Goal: Task Accomplishment & Management: Manage account settings

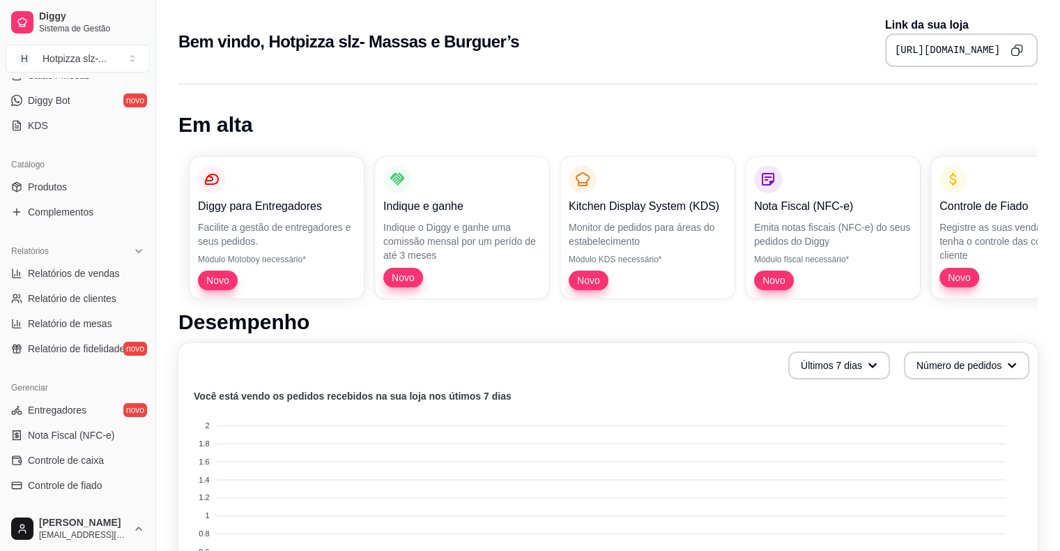
scroll to position [452, 0]
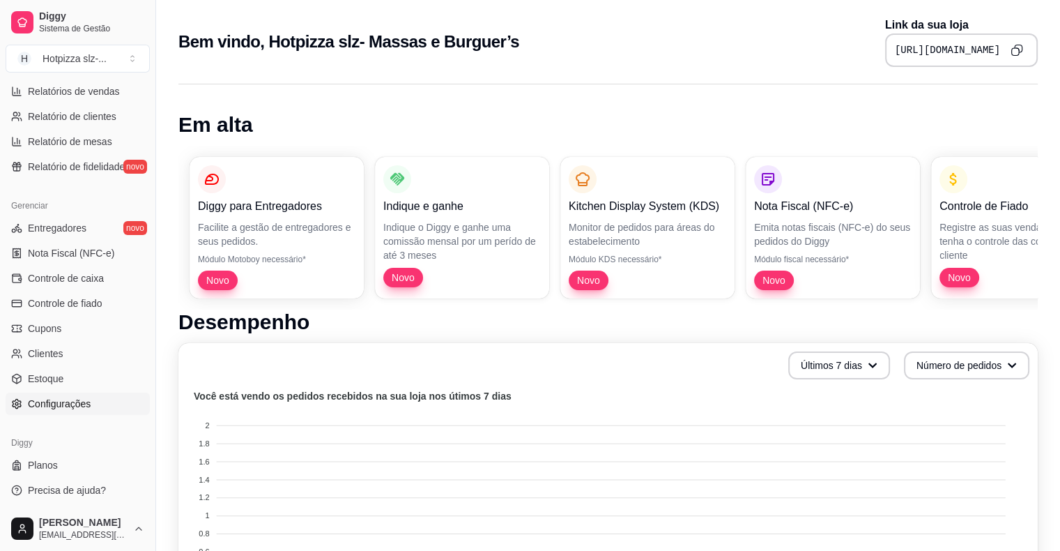
click at [61, 401] on span "Configurações" at bounding box center [59, 404] width 63 height 14
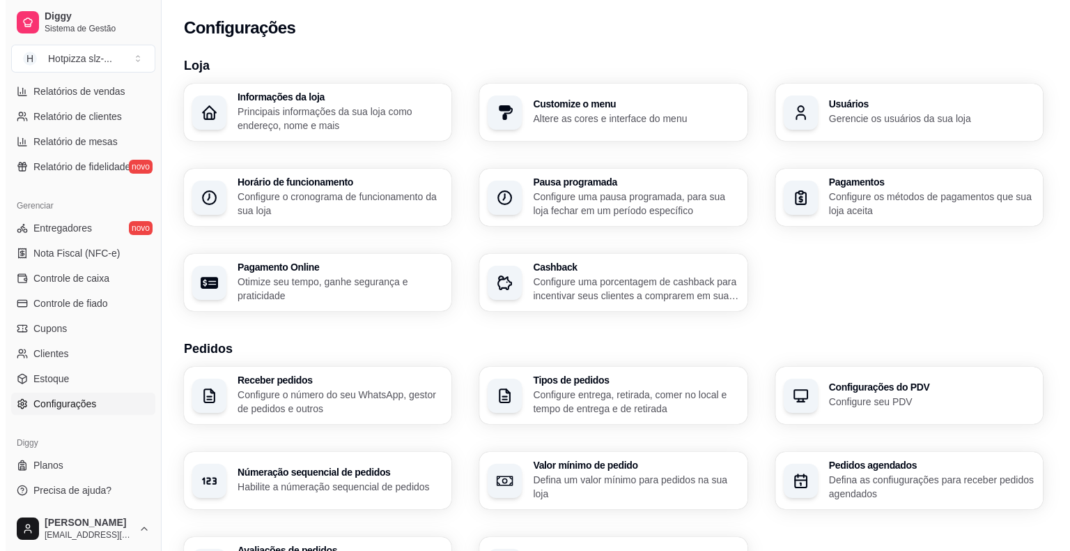
scroll to position [425, 0]
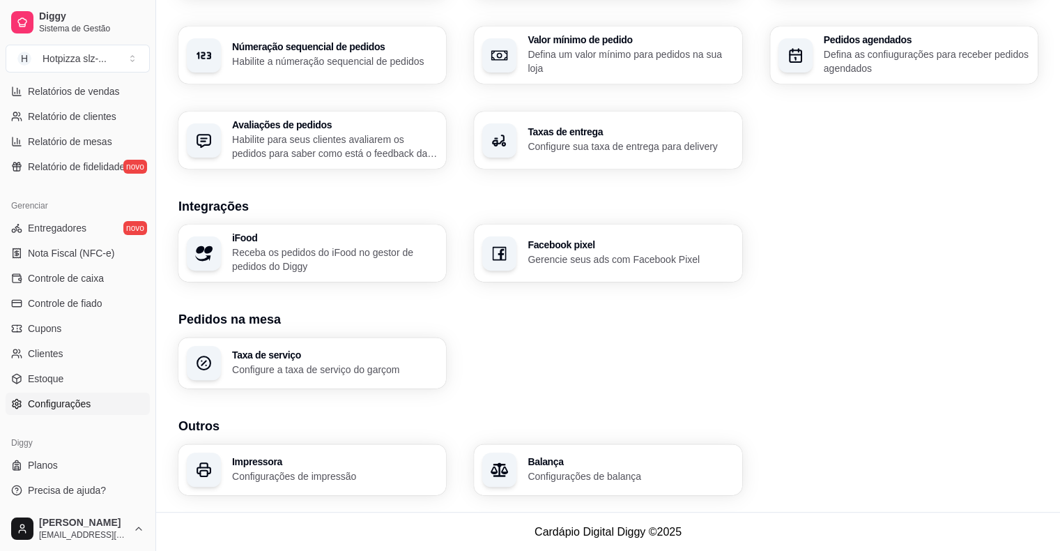
click at [293, 456] on h3 "Impressora" at bounding box center [335, 461] width 206 height 10
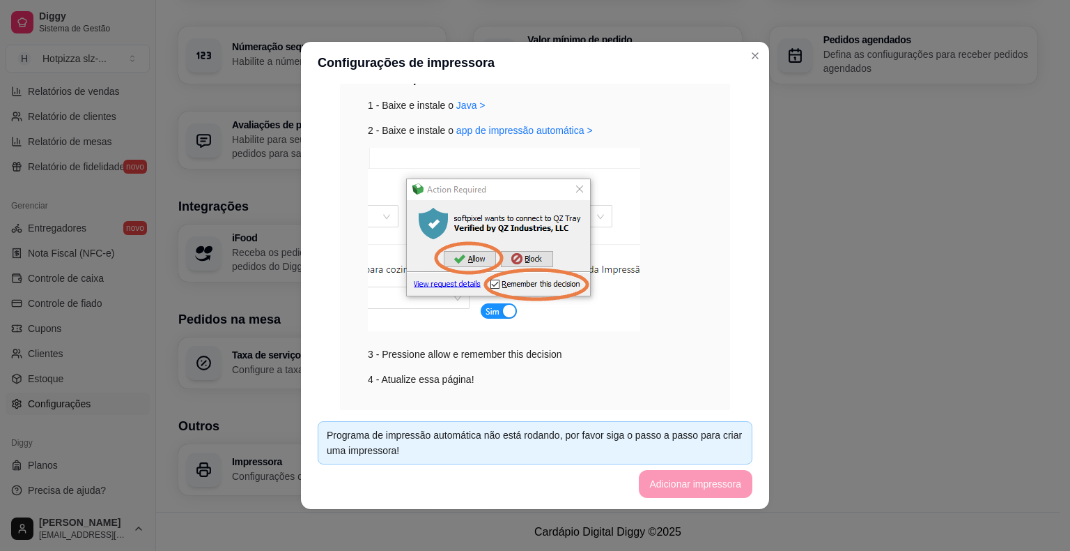
scroll to position [201, 0]
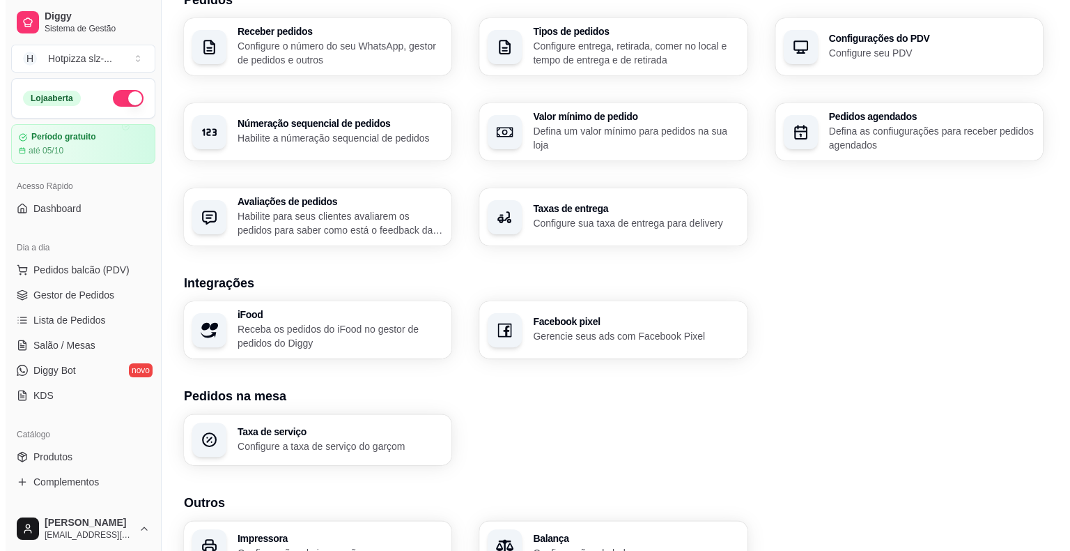
scroll to position [425, 0]
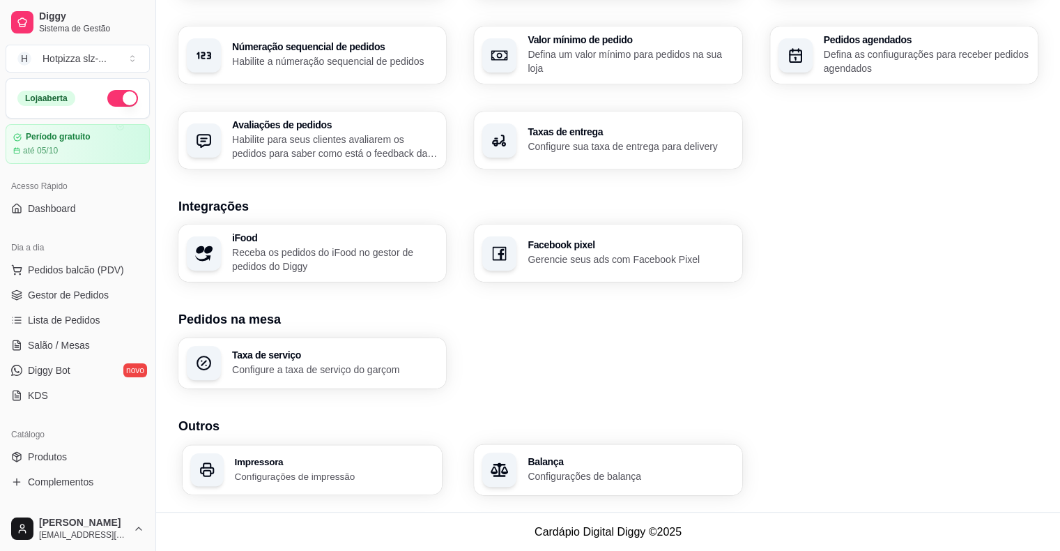
click at [282, 469] on p "Configurações de impressão" at bounding box center [333, 475] width 199 height 13
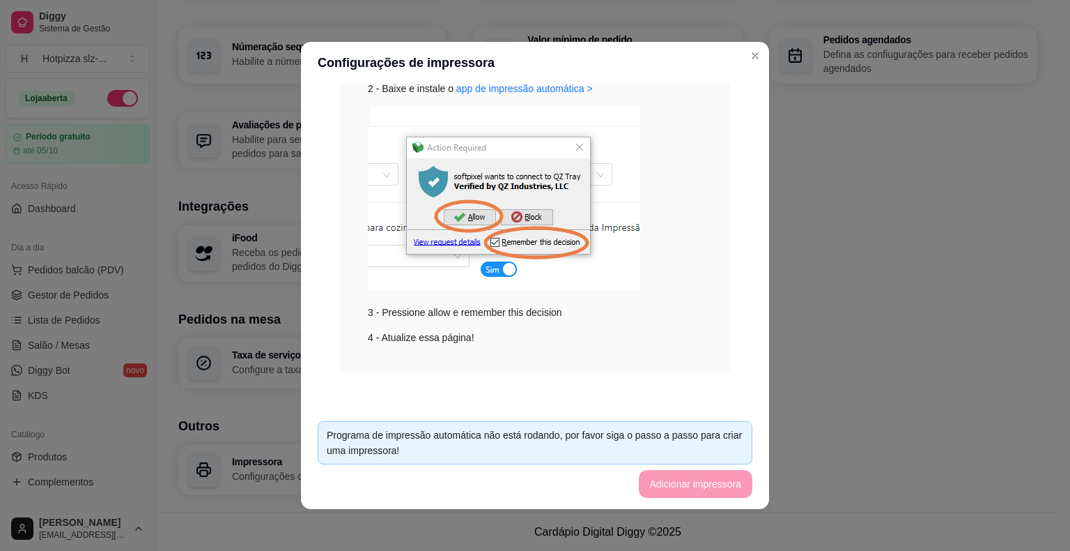
scroll to position [190, 0]
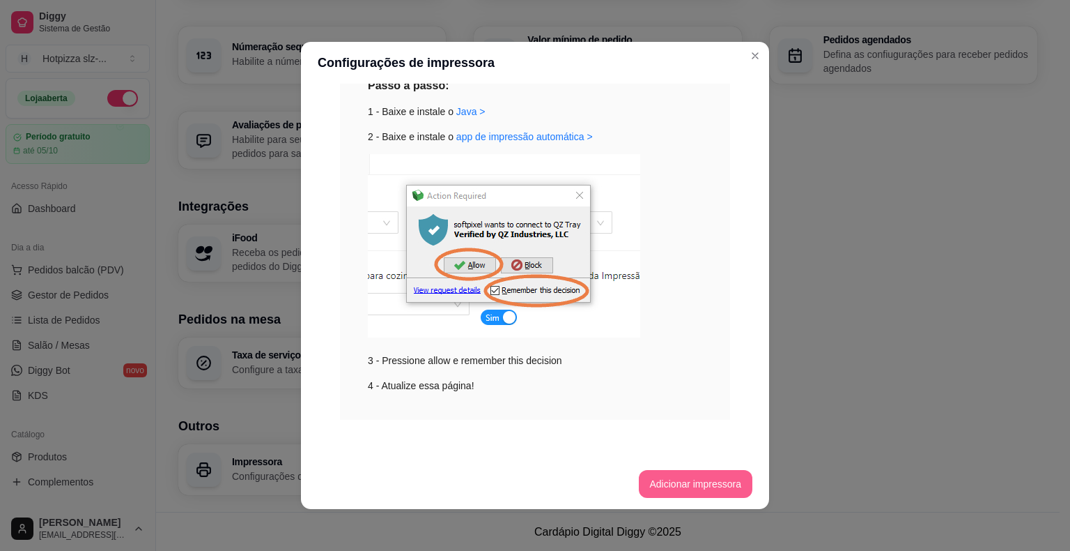
click at [665, 479] on button "Adicionar impressora" at bounding box center [696, 484] width 114 height 28
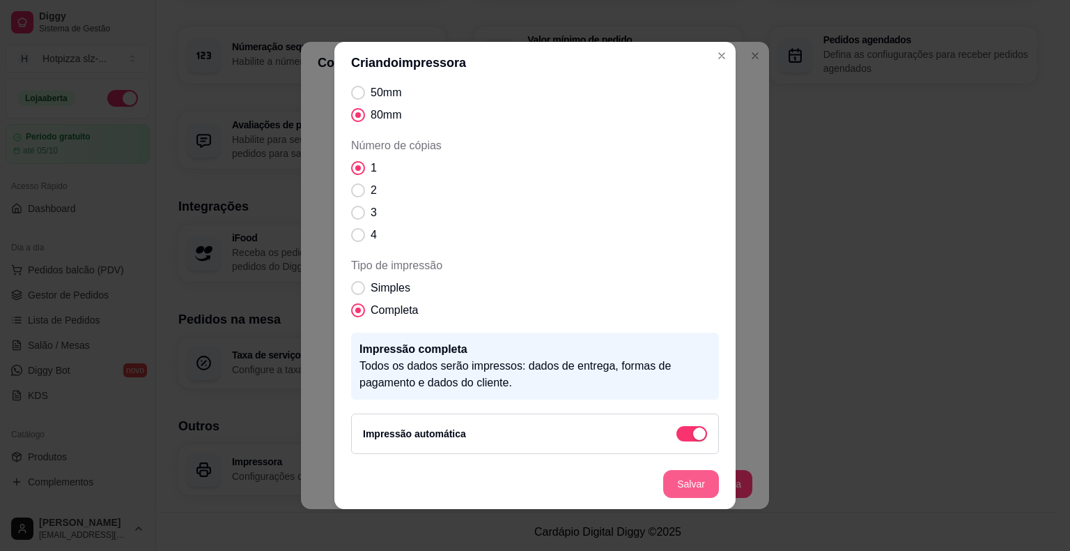
click at [690, 484] on button "Salvar" at bounding box center [691, 484] width 56 height 28
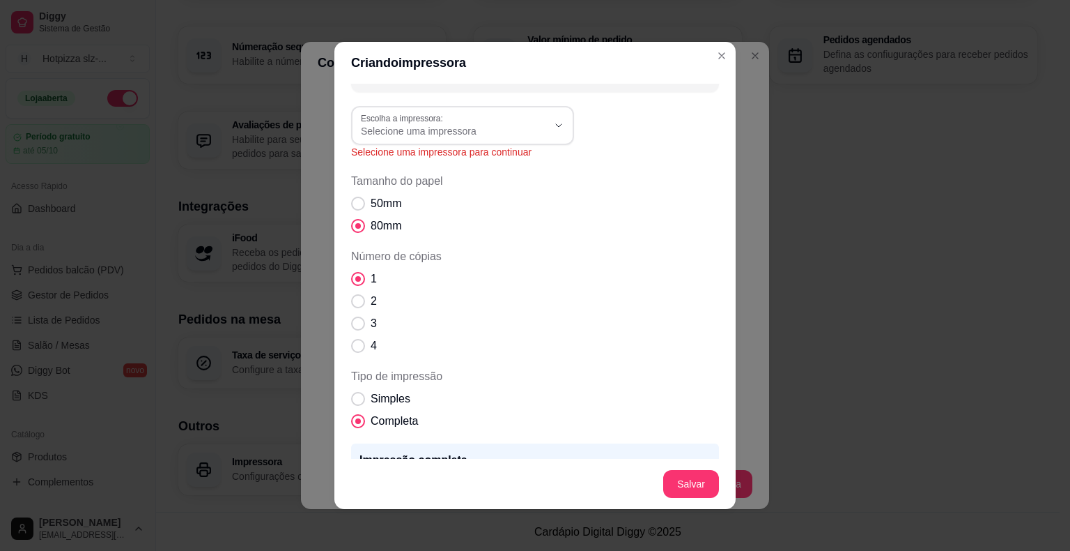
scroll to position [0, 0]
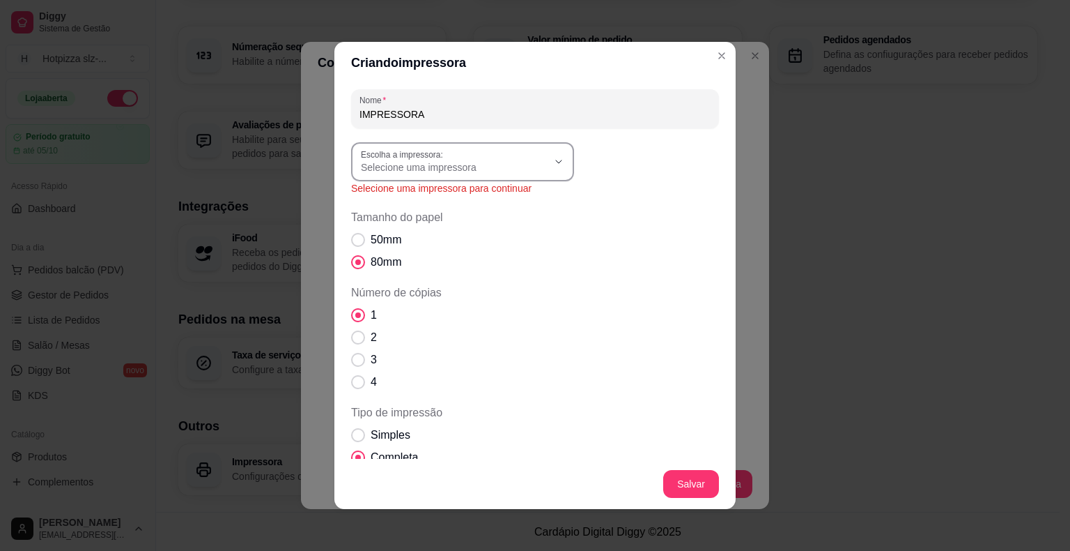
click at [468, 173] on span "Selecione uma impressora" at bounding box center [454, 167] width 187 height 14
click at [418, 247] on span "POSPrinter POS80" at bounding box center [450, 246] width 179 height 13
type input "POSPrinter POS80"
select select "POSPrinter POS80"
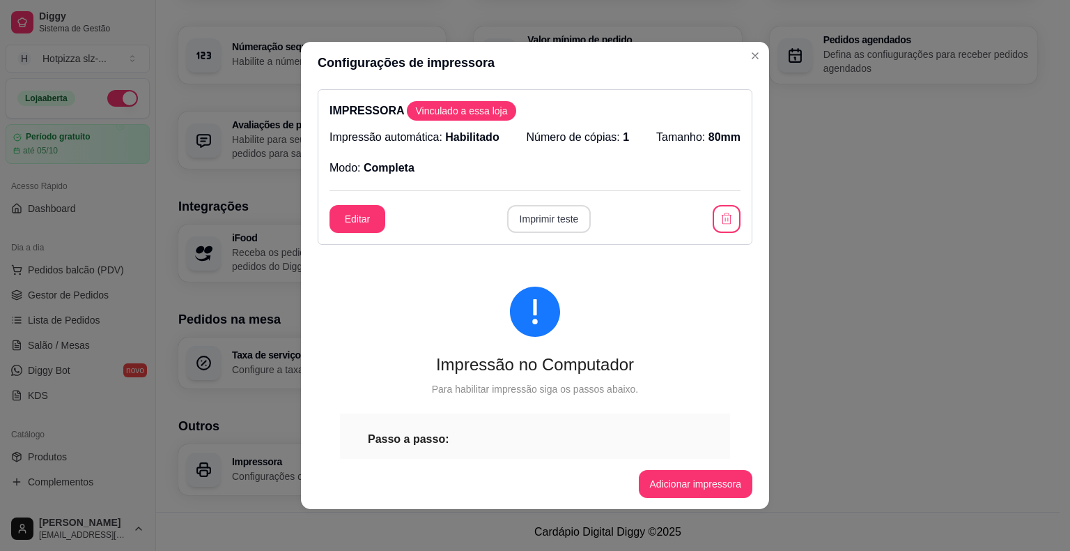
click at [547, 222] on button "Imprimir teste" at bounding box center [549, 219] width 84 height 28
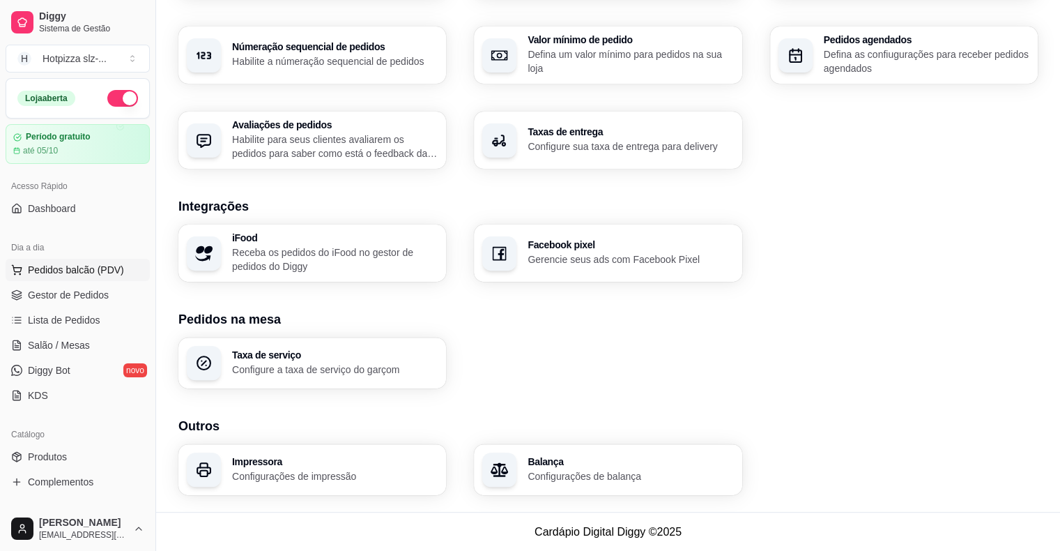
click at [64, 265] on span "Pedidos balcão (PDV)" at bounding box center [76, 270] width 96 height 14
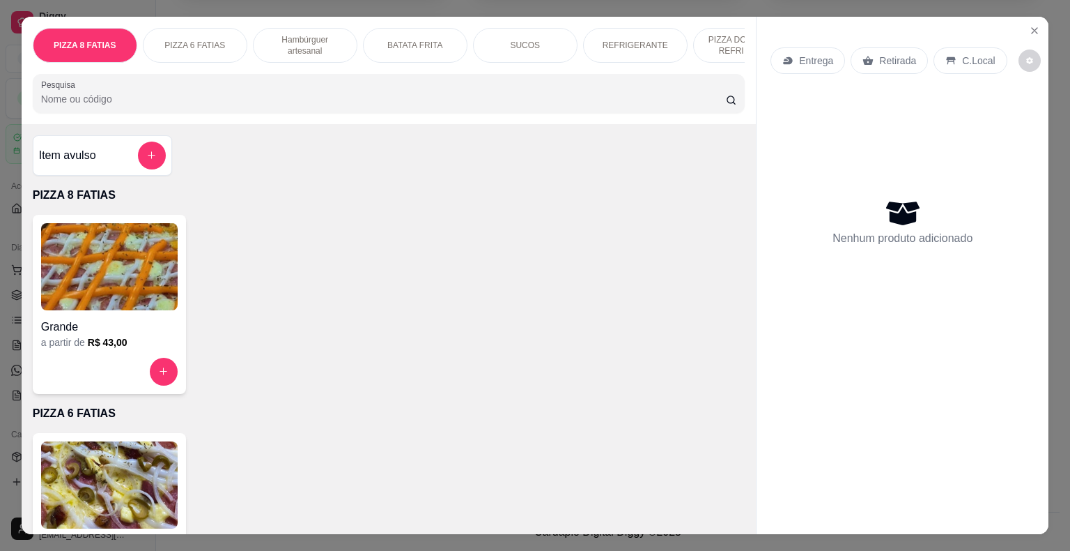
click at [98, 339] on h6 "R$ 43,00" at bounding box center [108, 342] width 40 height 14
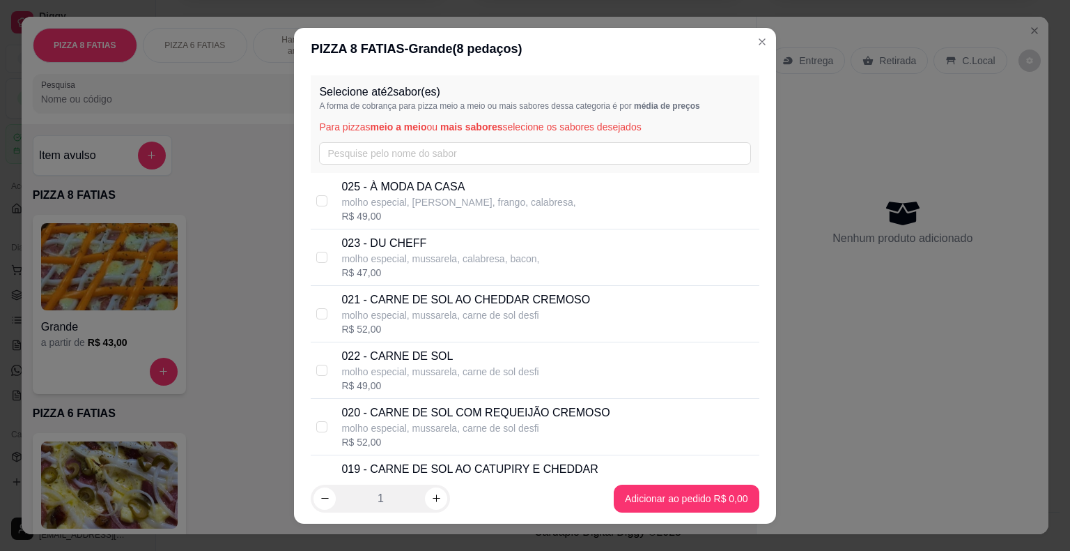
click at [390, 192] on p "025 - À MODA DA CASA" at bounding box center [458, 186] width 234 height 17
checkbox input "true"
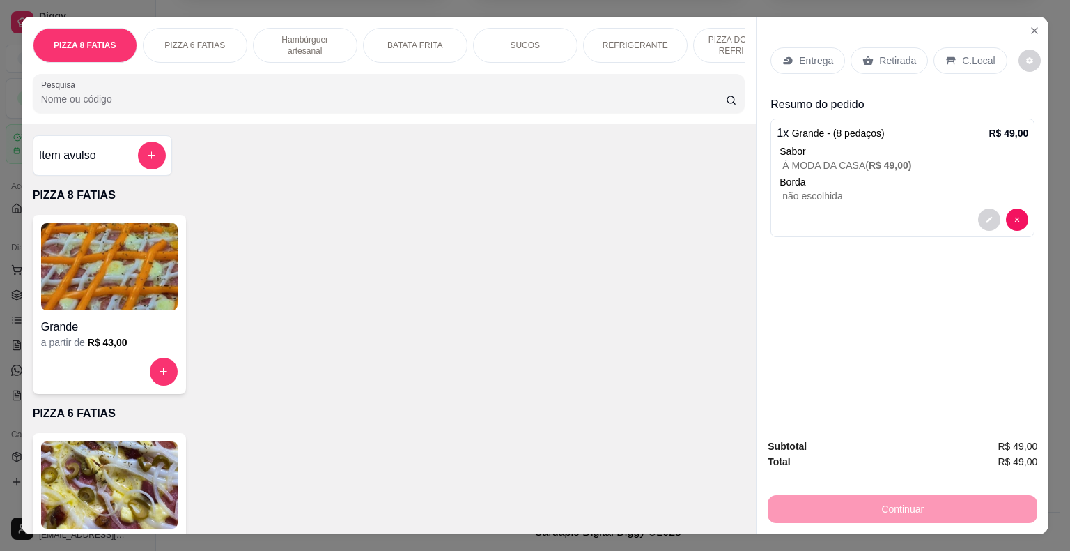
click at [879, 55] on p "Retirada" at bounding box center [897, 61] width 37 height 14
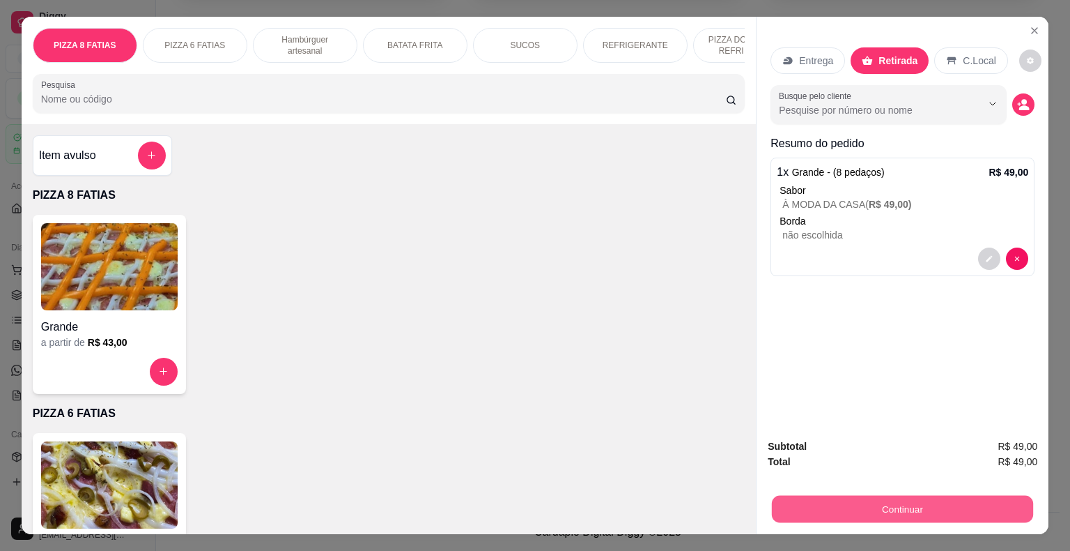
click at [848, 509] on button "Continuar" at bounding box center [902, 508] width 261 height 27
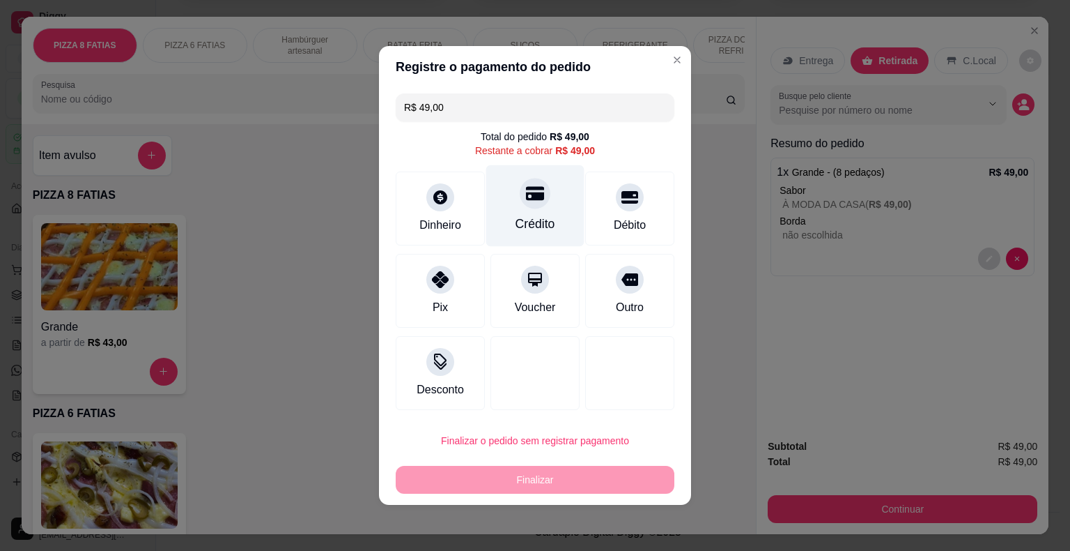
click at [549, 208] on div "Crédito" at bounding box center [535, 206] width 98 height 82
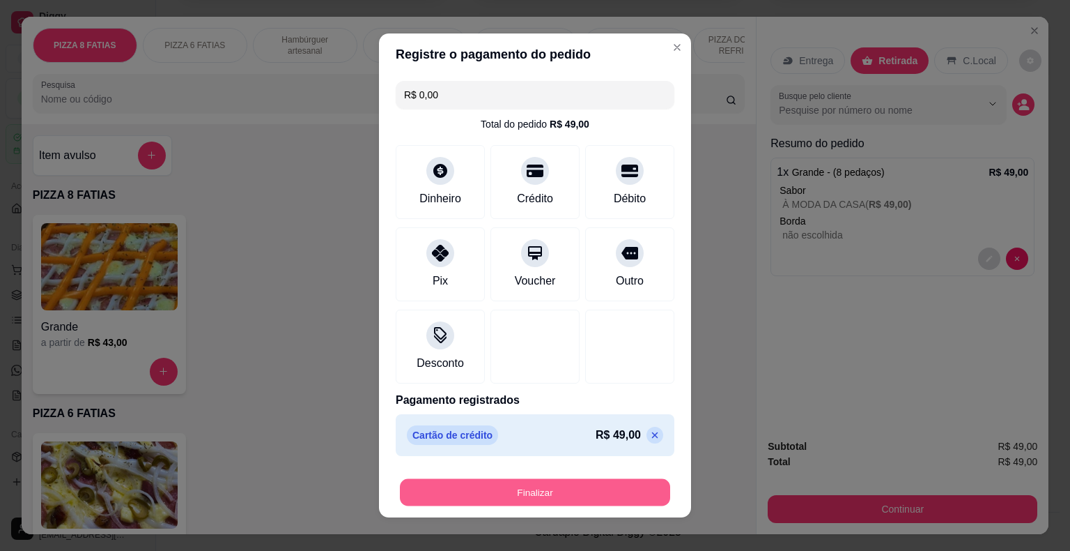
click at [534, 498] on button "Finalizar" at bounding box center [535, 492] width 270 height 27
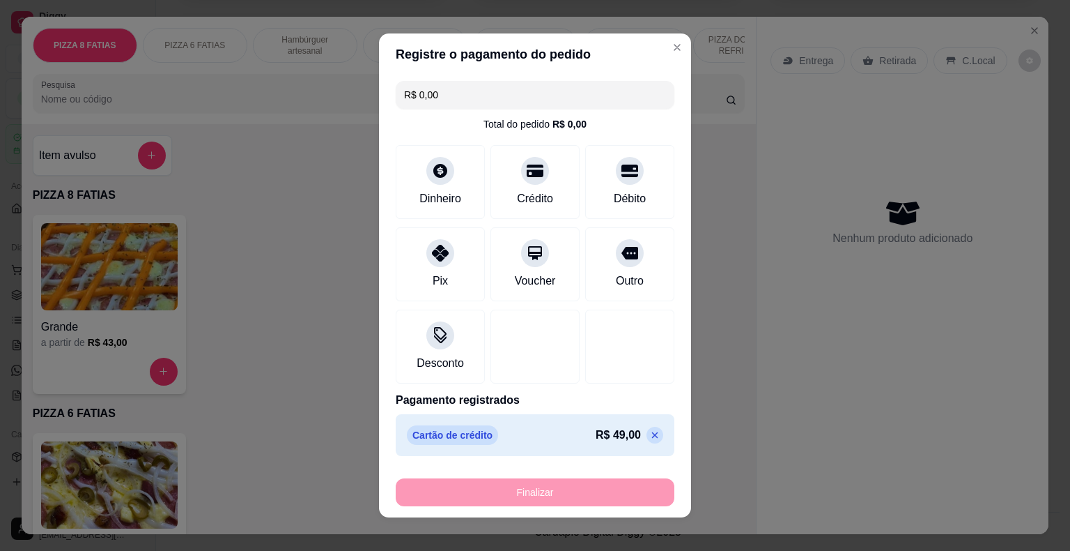
type input "-R$ 49,00"
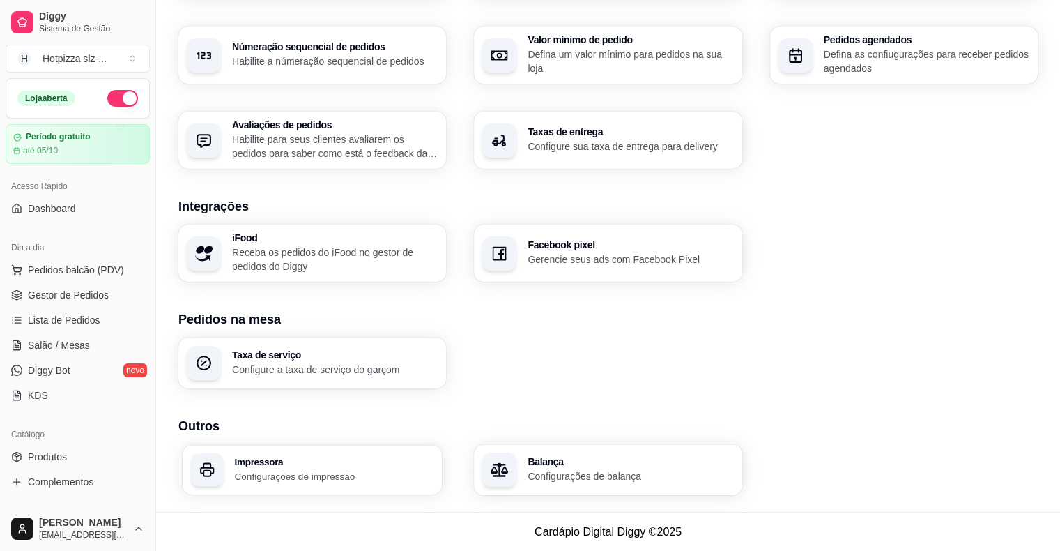
click at [259, 452] on div "Impressora Configurações de impressão" at bounding box center [313, 469] width 260 height 49
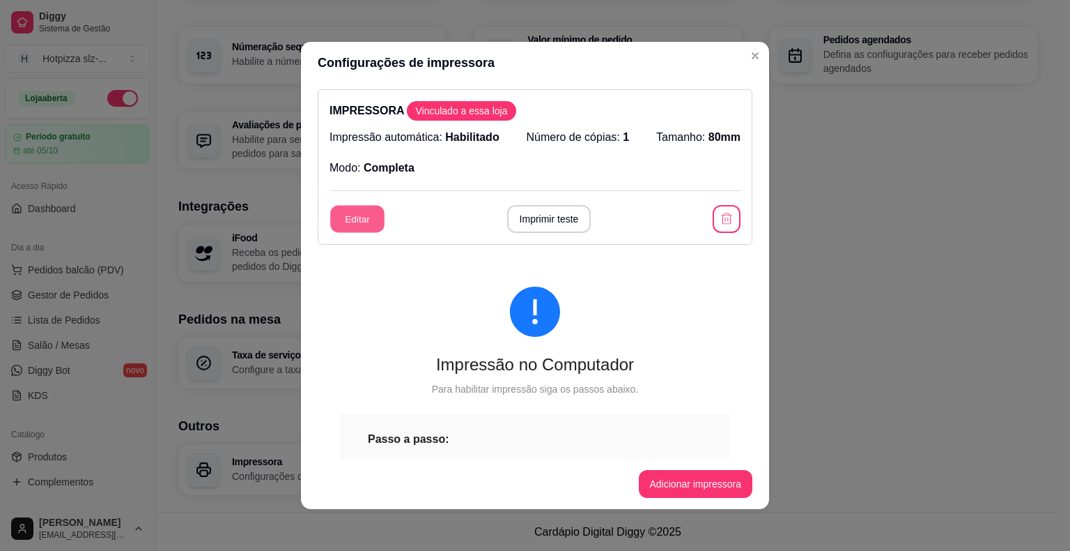
click at [363, 212] on button "Editar" at bounding box center [357, 219] width 54 height 27
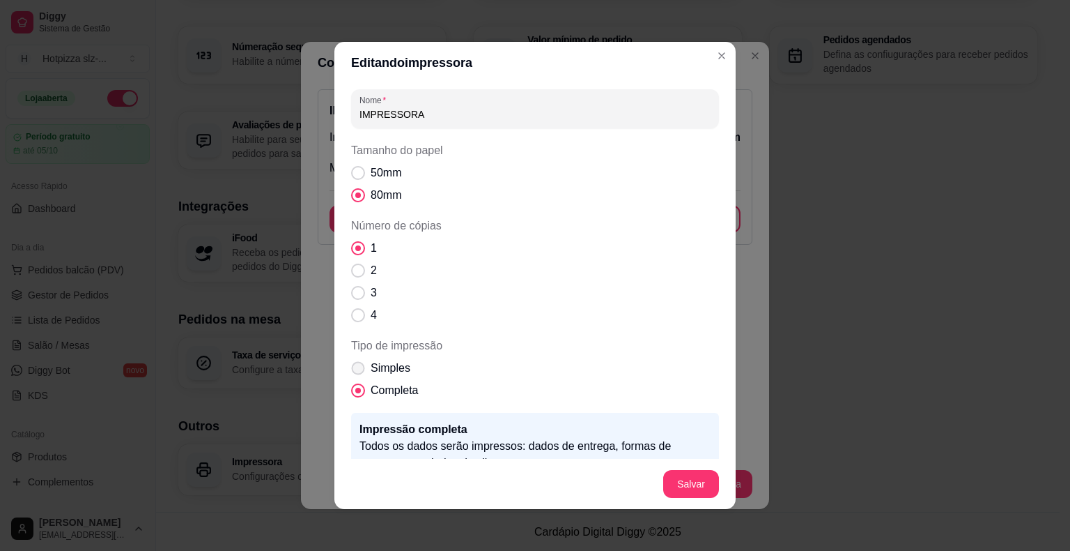
click at [356, 371] on span "Tipo de impressão" at bounding box center [358, 368] width 13 height 13
click at [356, 371] on input "Simples" at bounding box center [355, 375] width 9 height 9
radio input "true"
click at [356, 390] on span "Tipo de impressão" at bounding box center [358, 390] width 13 height 13
click at [356, 393] on input "Completa" at bounding box center [355, 397] width 9 height 9
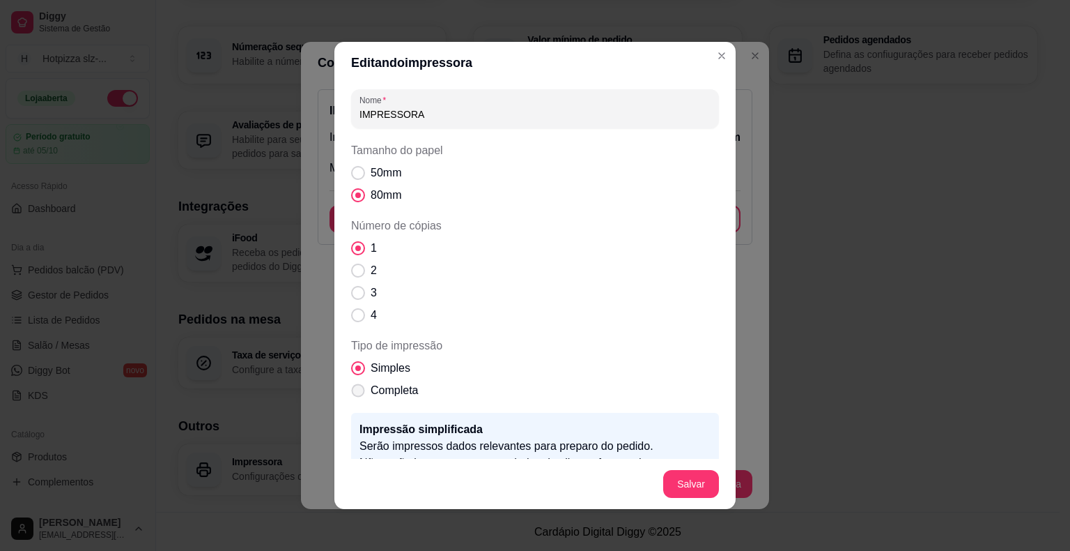
radio input "true"
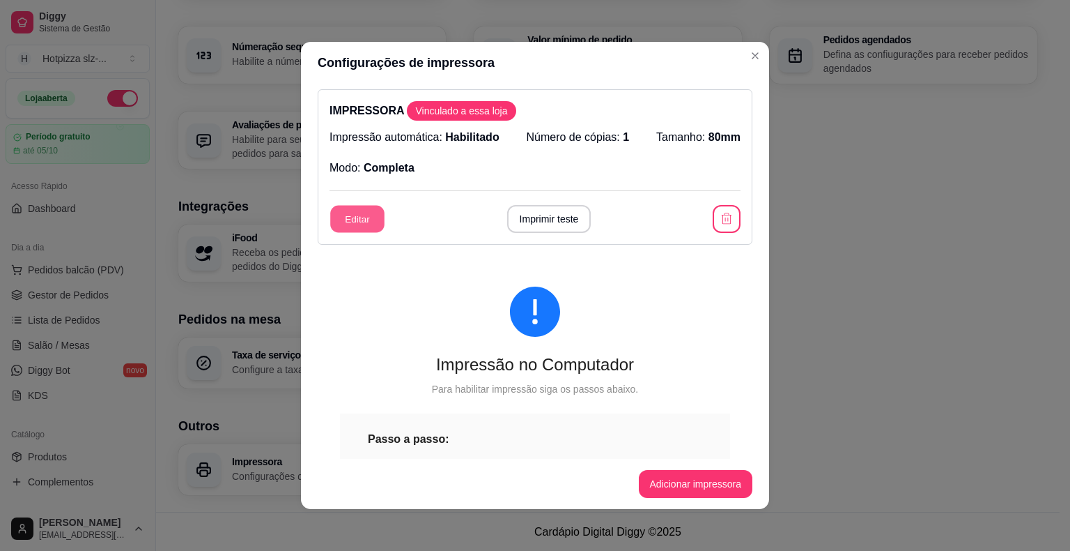
click at [359, 216] on button "Editar" at bounding box center [357, 219] width 54 height 27
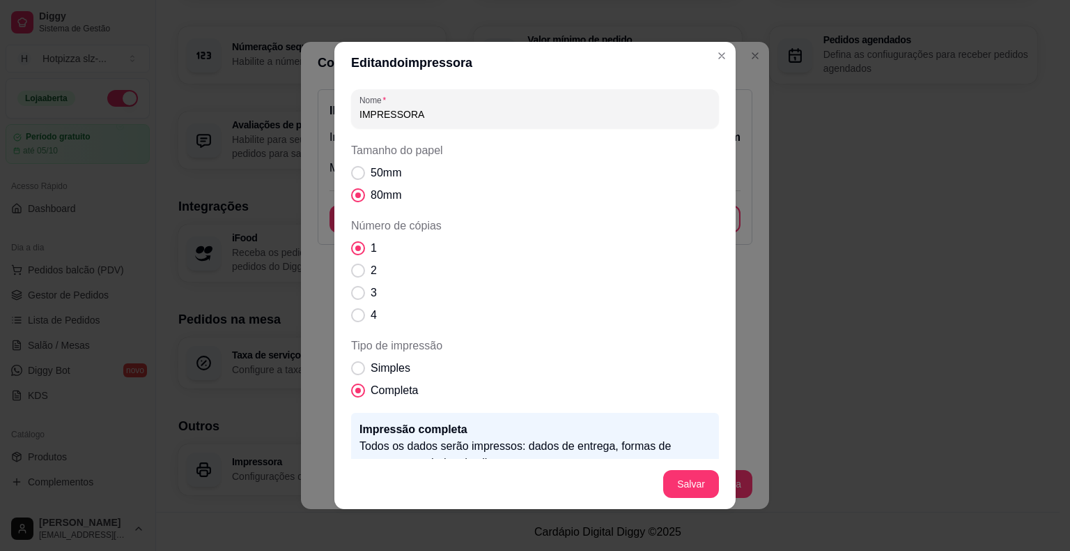
click at [430, 117] on input "IMPRESSORA" at bounding box center [535, 114] width 351 height 14
type input "I"
type input "impressora hot pizza cohatrac"
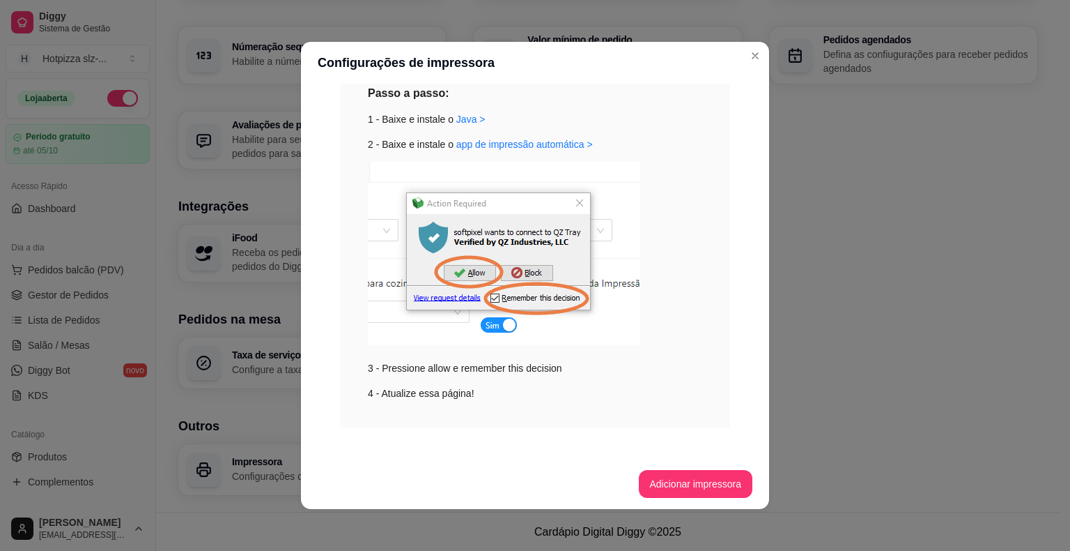
scroll to position [353, 0]
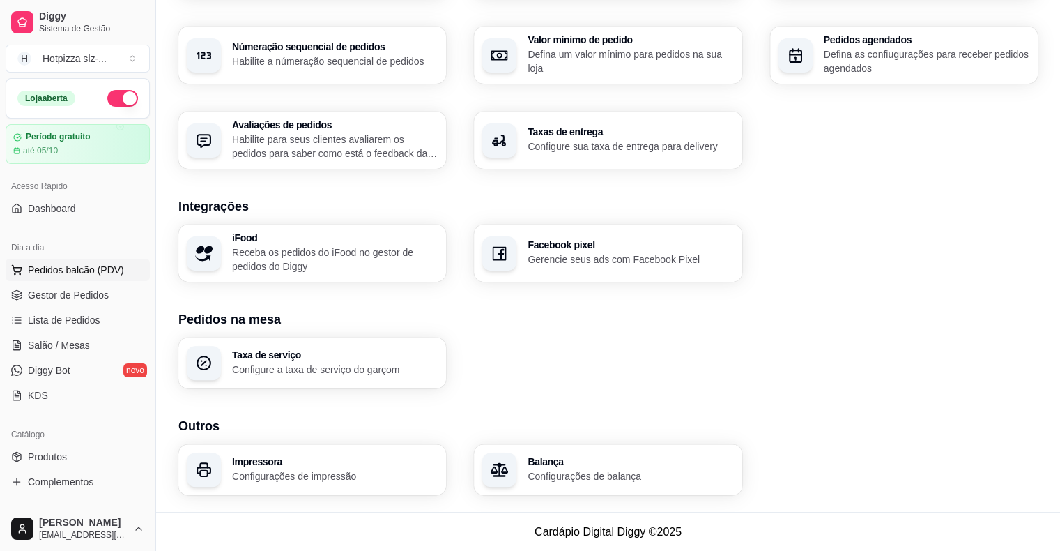
click at [70, 268] on span "Pedidos balcão (PDV)" at bounding box center [76, 270] width 96 height 14
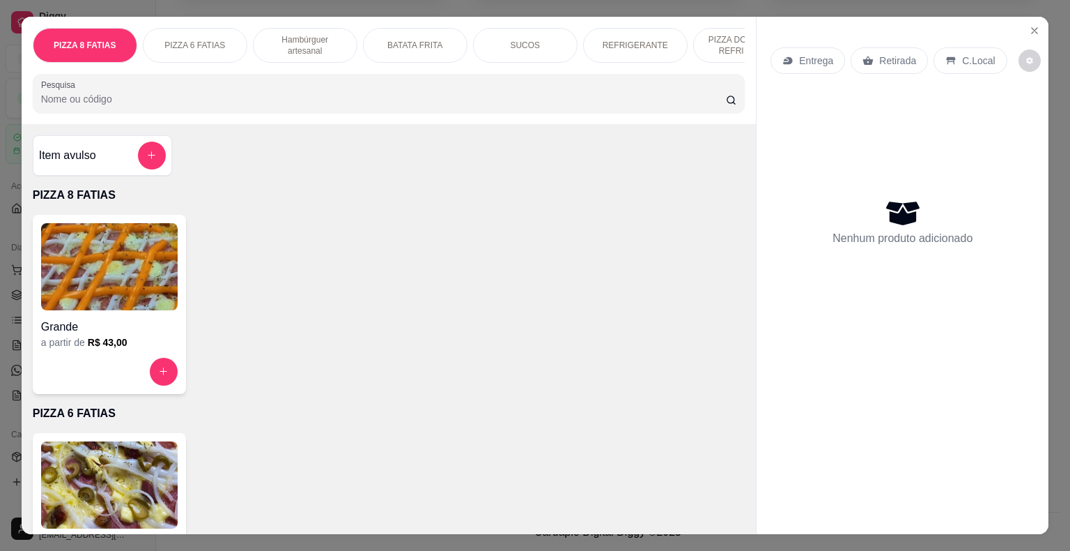
click at [128, 308] on img at bounding box center [109, 266] width 137 height 87
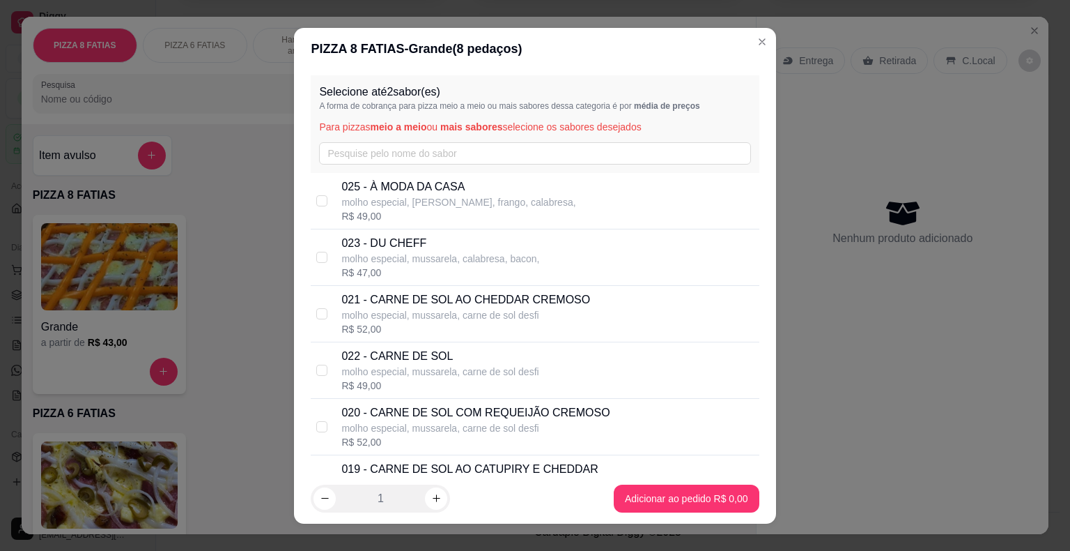
click at [485, 408] on p "020 - CARNE DE SOL COM REQUEIJÃO CREMOSO" at bounding box center [475, 412] width 268 height 17
checkbox input "true"
click at [457, 375] on p "molho especial, mussarela, carne de sol desfi" at bounding box center [439, 371] width 197 height 14
checkbox input "true"
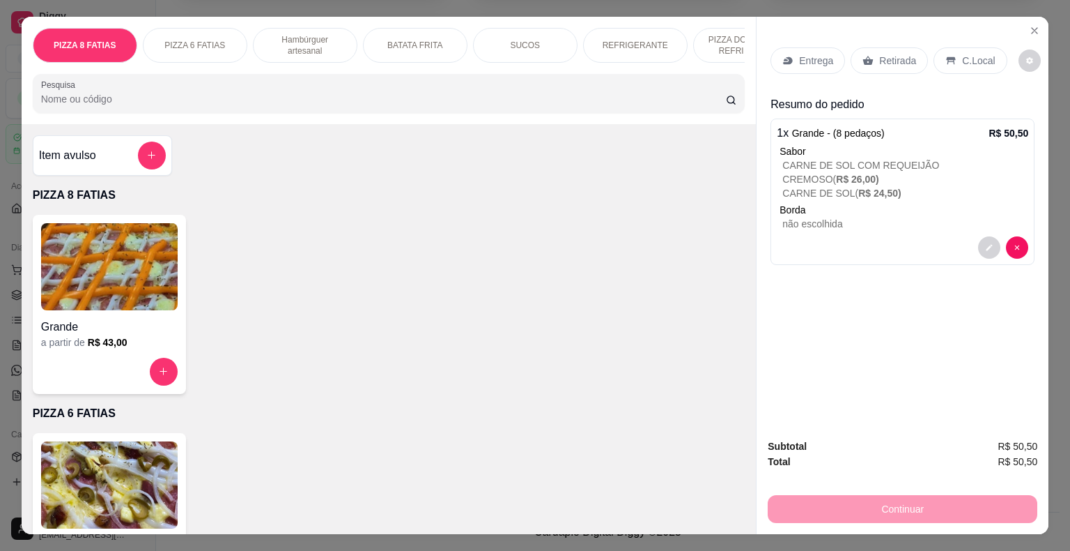
click at [95, 478] on img at bounding box center [109, 484] width 137 height 87
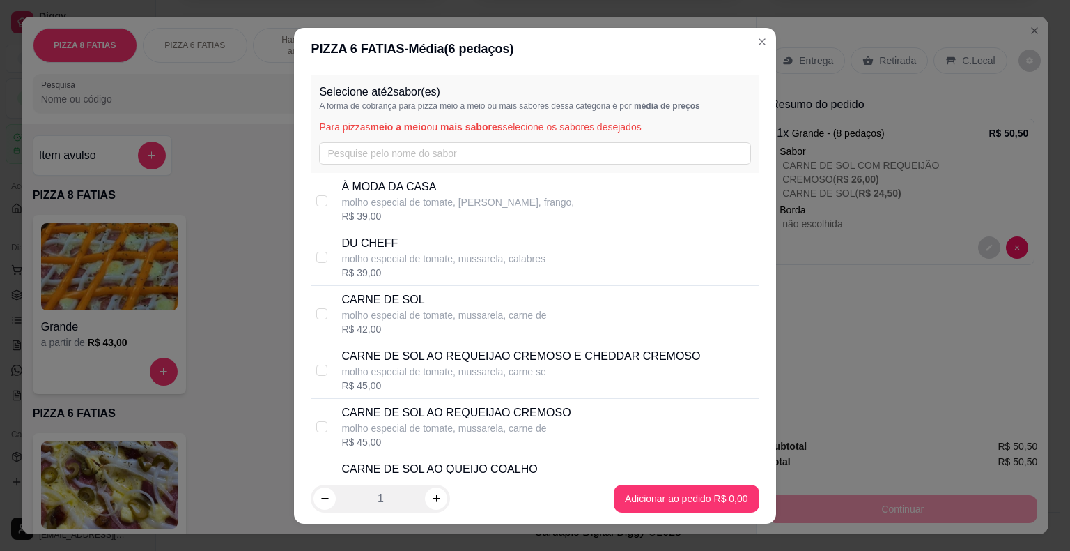
click at [360, 328] on div "R$ 42,00" at bounding box center [443, 329] width 205 height 14
checkbox input "true"
click at [390, 436] on div "R$ 45,00" at bounding box center [455, 442] width 229 height 14
checkbox input "true"
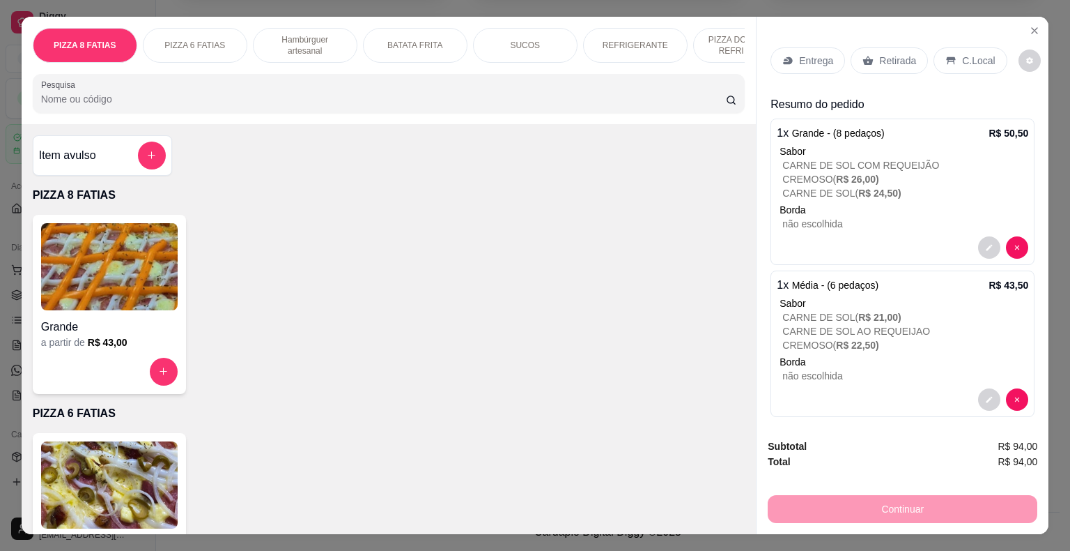
click at [107, 321] on div "Grande" at bounding box center [109, 322] width 137 height 25
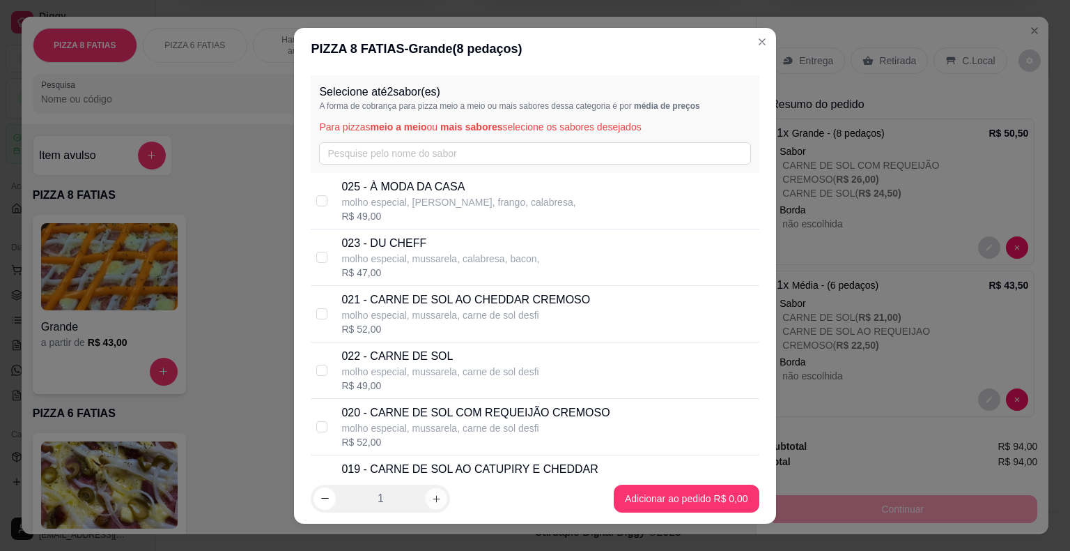
click at [432, 499] on icon "increase-product-quantity" at bounding box center [436, 498] width 10 height 10
click at [320, 500] on icon "decrease-product-quantity" at bounding box center [325, 498] width 10 height 10
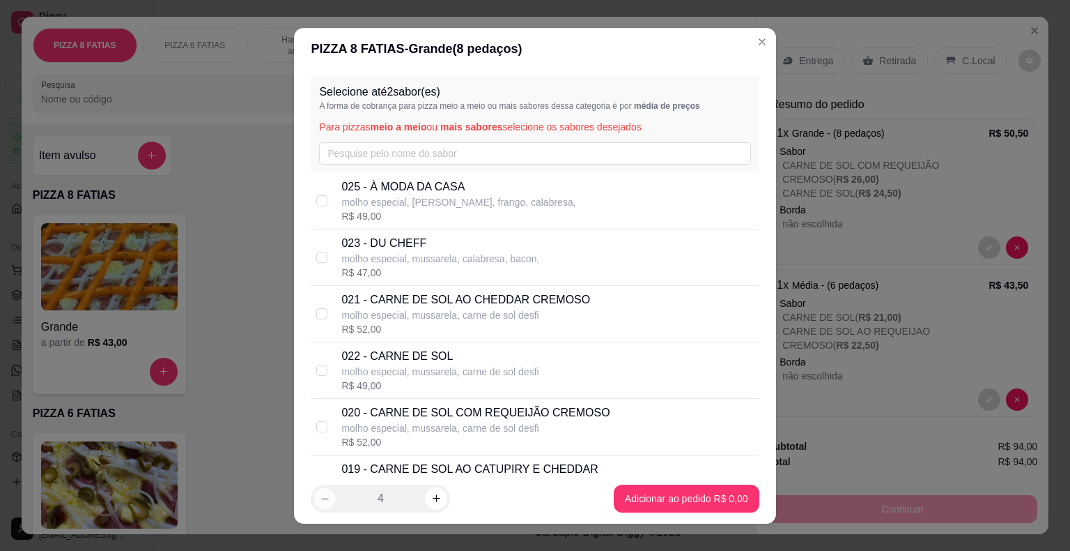
click at [320, 500] on icon "decrease-product-quantity" at bounding box center [325, 498] width 10 height 10
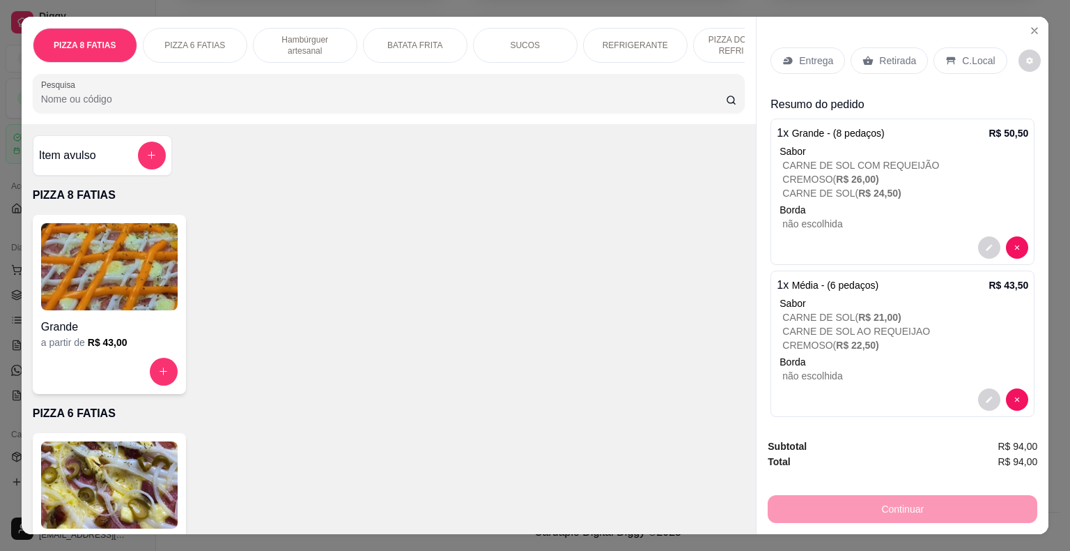
click at [170, 280] on img at bounding box center [109, 266] width 137 height 87
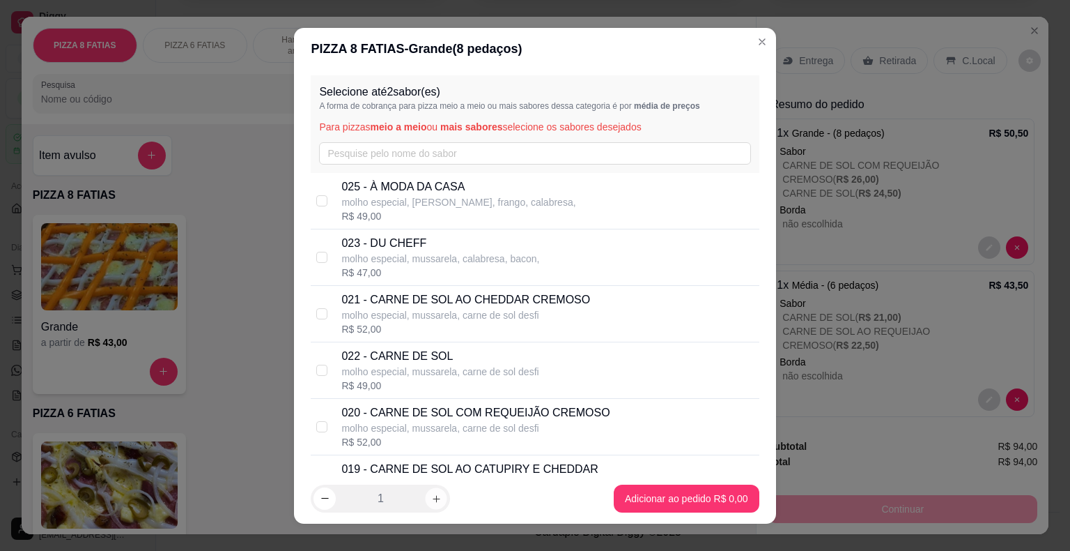
click at [431, 495] on icon "increase-product-quantity" at bounding box center [436, 498] width 10 height 10
click at [427, 468] on p "019 - CARNE DE SOL AO CATUPIRY E CHEDDAR" at bounding box center [469, 469] width 256 height 17
checkbox input "true"
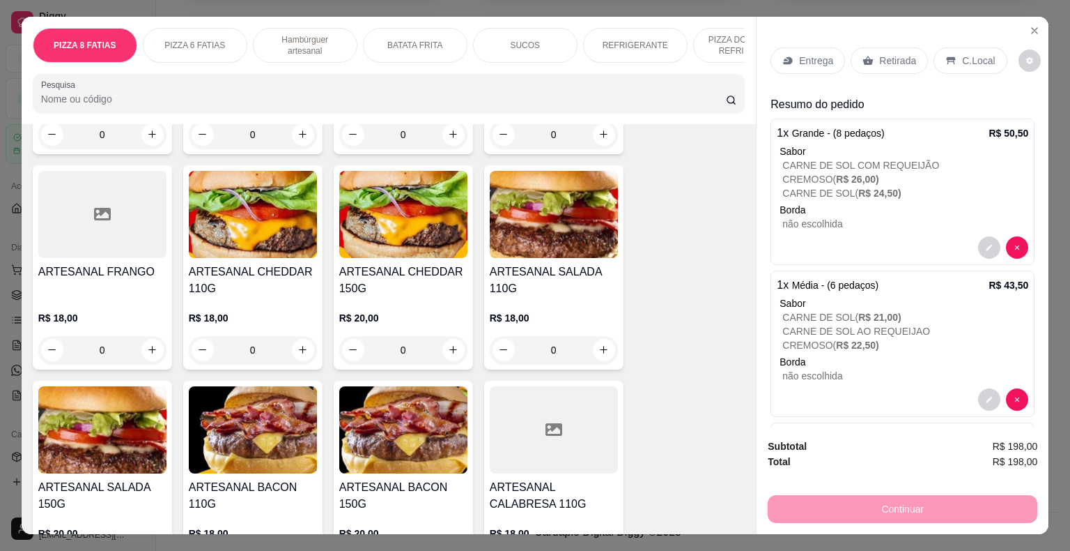
scroll to position [691, 0]
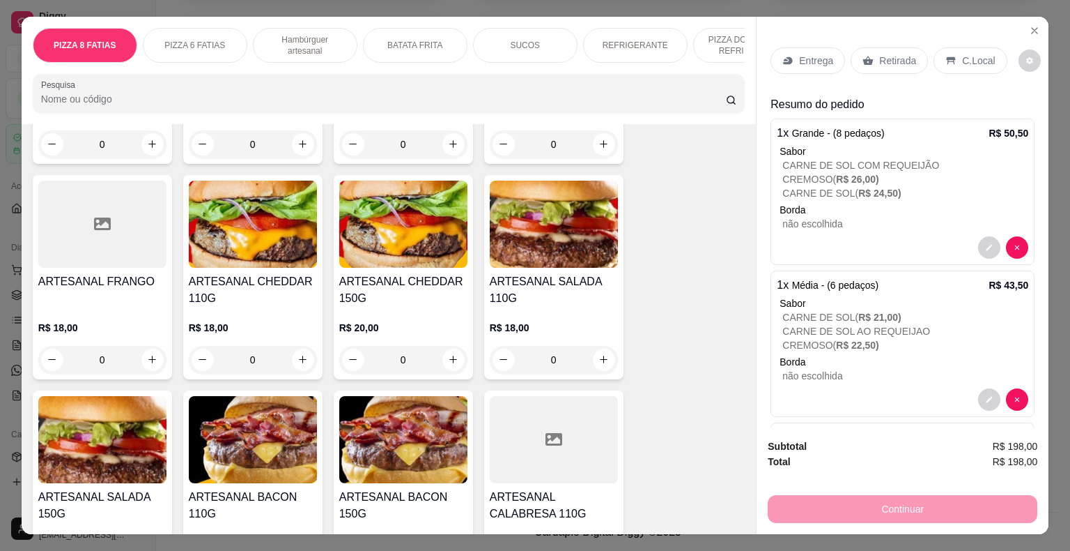
click at [237, 307] on div "R$ 18,00 0" at bounding box center [253, 340] width 128 height 67
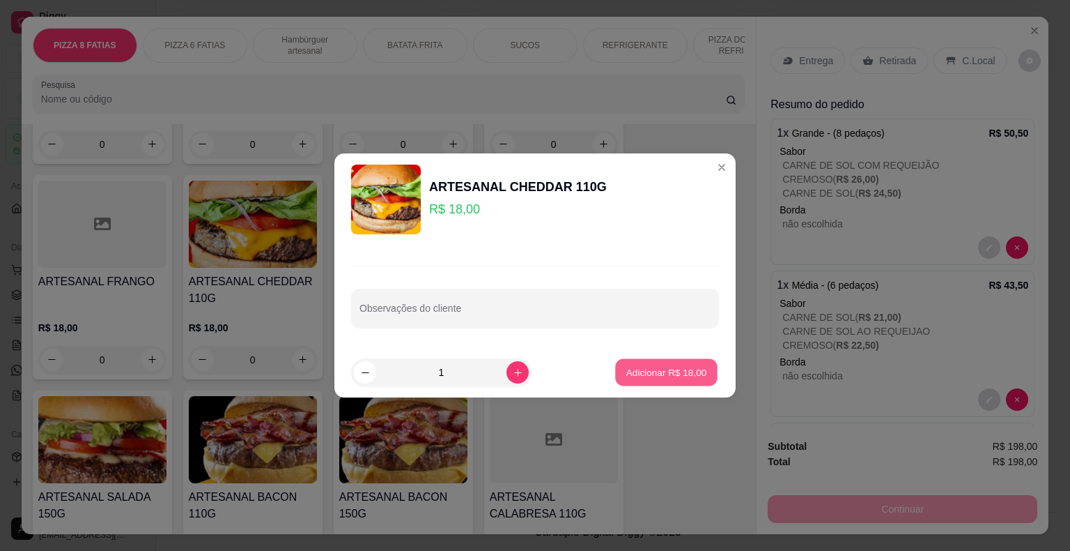
click at [673, 378] on p "Adicionar R$ 18,00" at bounding box center [666, 371] width 81 height 13
type input "1"
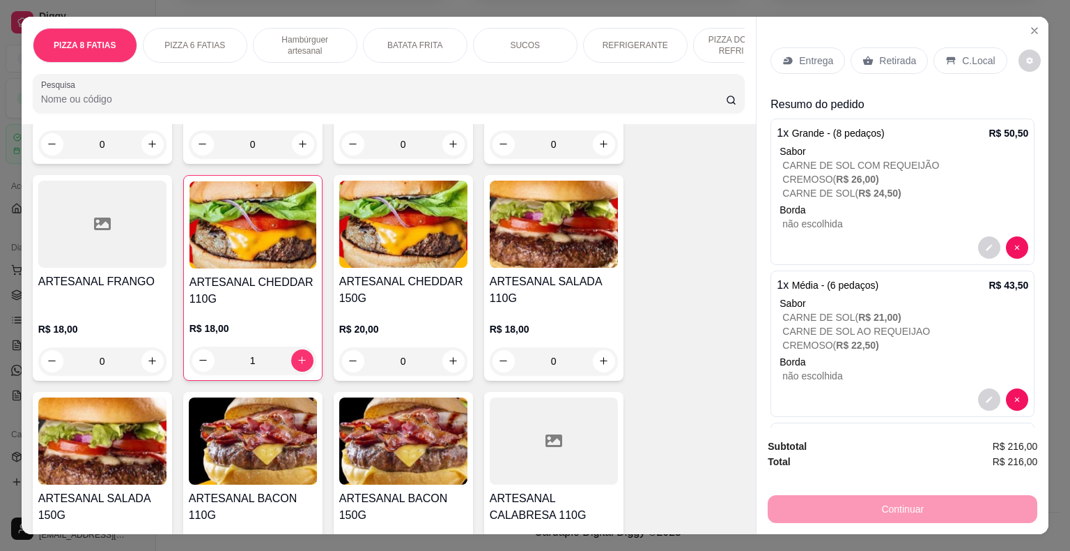
click at [534, 332] on div "R$ 18,00 0" at bounding box center [554, 348] width 128 height 53
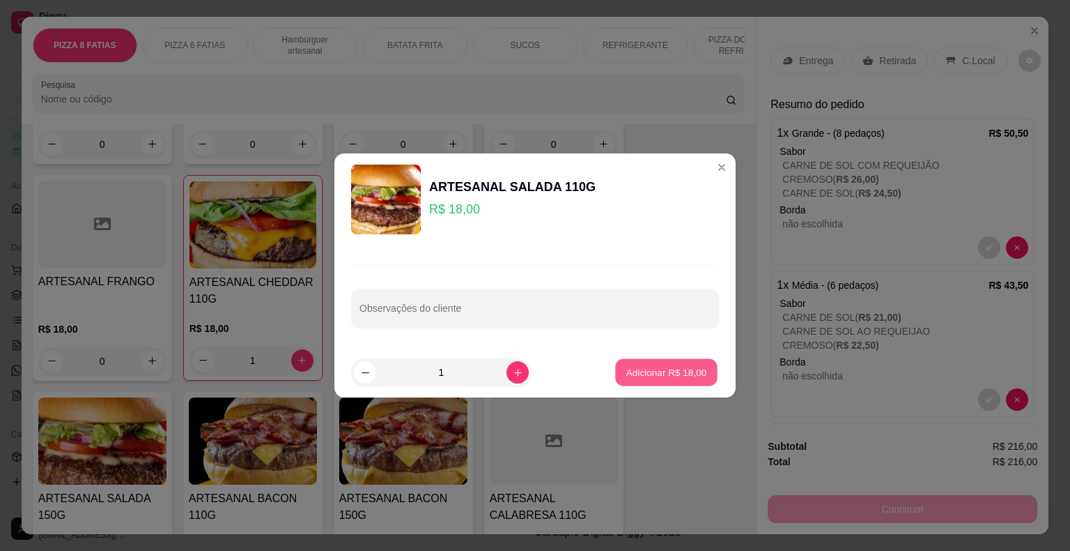
click at [647, 365] on p "Adicionar R$ 18,00" at bounding box center [666, 371] width 81 height 13
type input "1"
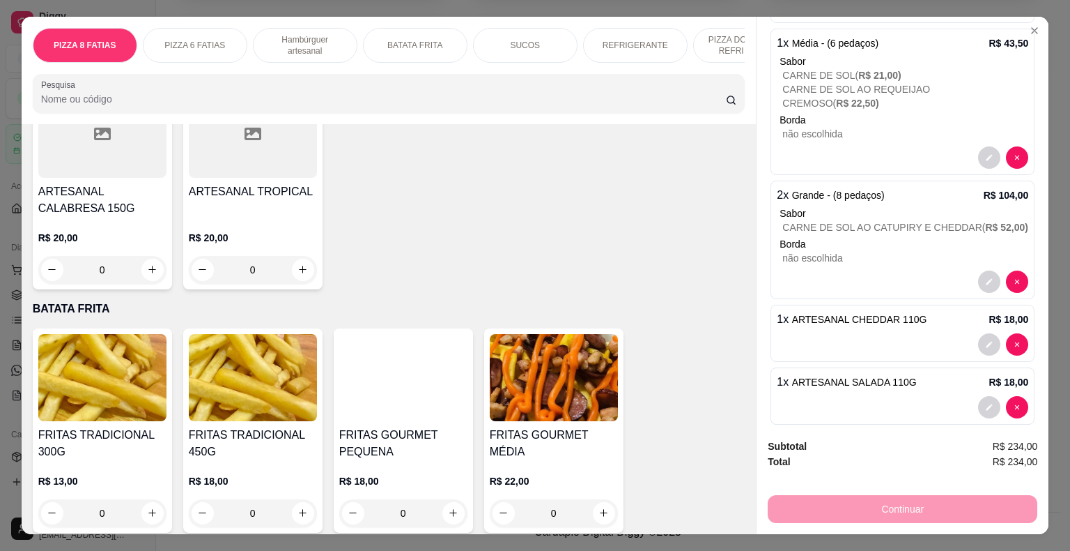
scroll to position [1218, 0]
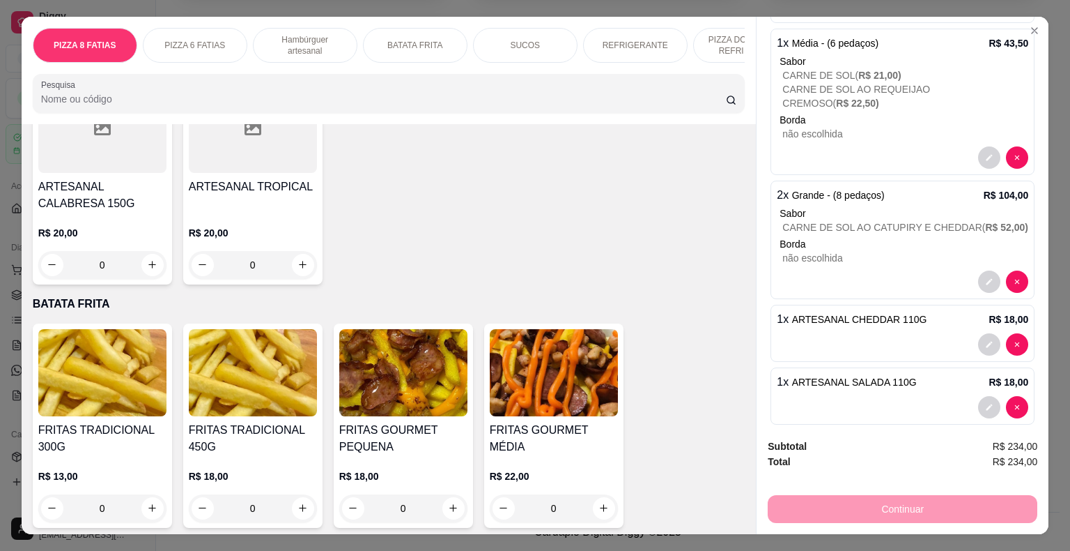
click at [220, 422] on h4 "FRITAS TRADICIONAL 450G" at bounding box center [253, 438] width 128 height 33
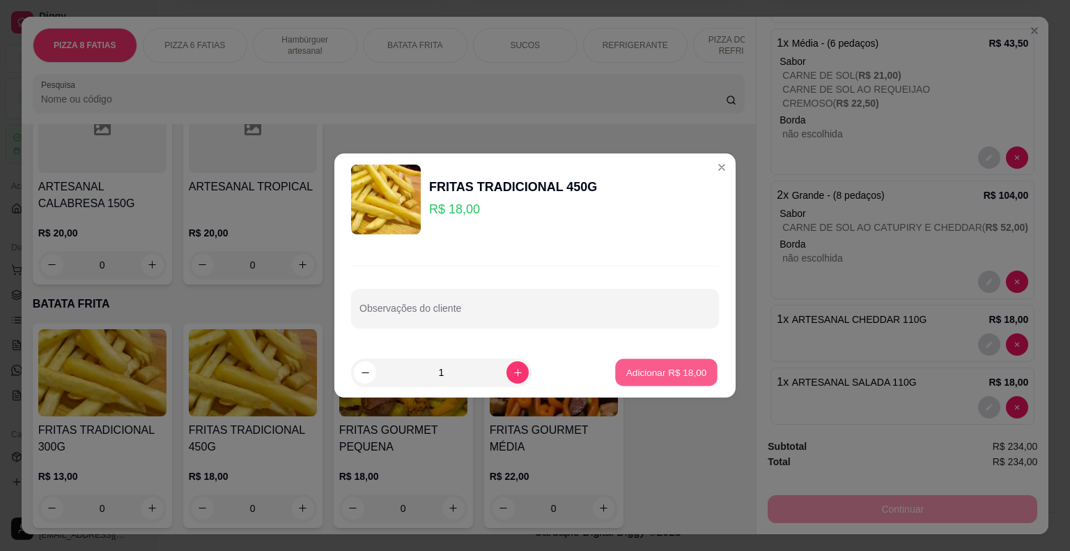
click at [646, 375] on p "Adicionar R$ 18,00" at bounding box center [666, 371] width 81 height 13
type input "1"
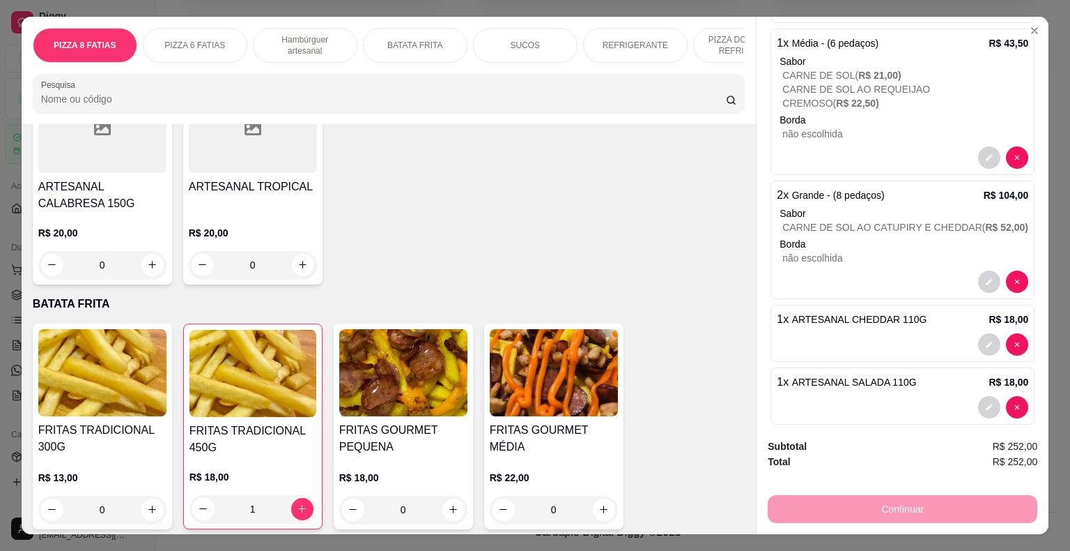
click at [567, 436] on div "FRITAS GOURMET MÉDIA" at bounding box center [554, 439] width 128 height 35
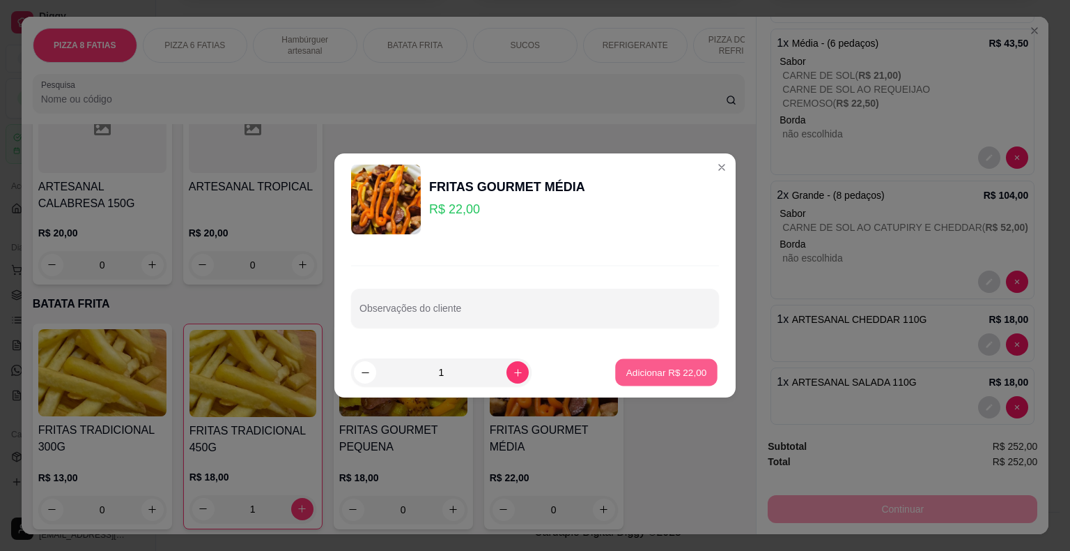
click at [666, 378] on p "Adicionar R$ 22,00" at bounding box center [666, 371] width 81 height 13
type input "1"
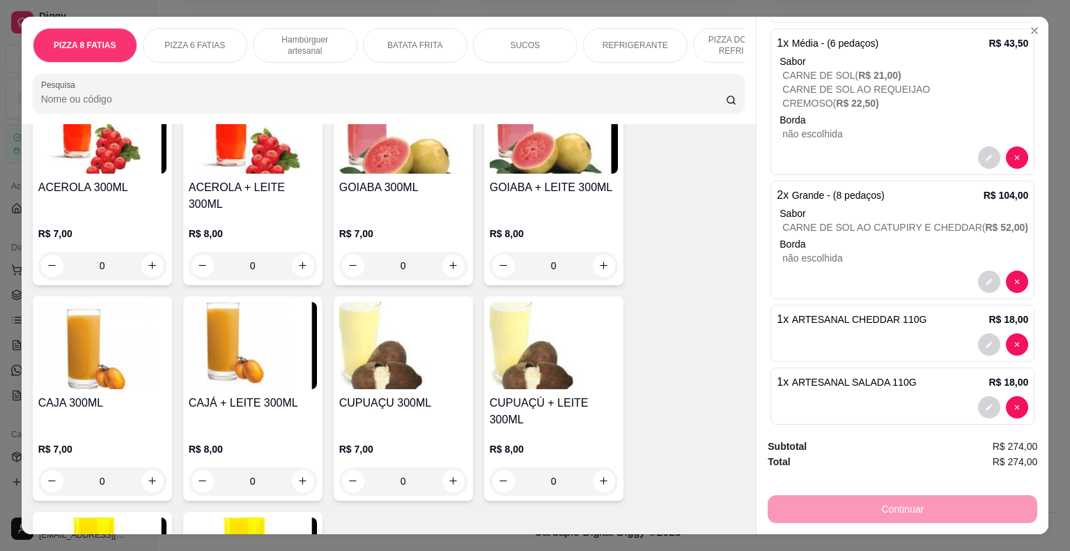
scroll to position [1957, 0]
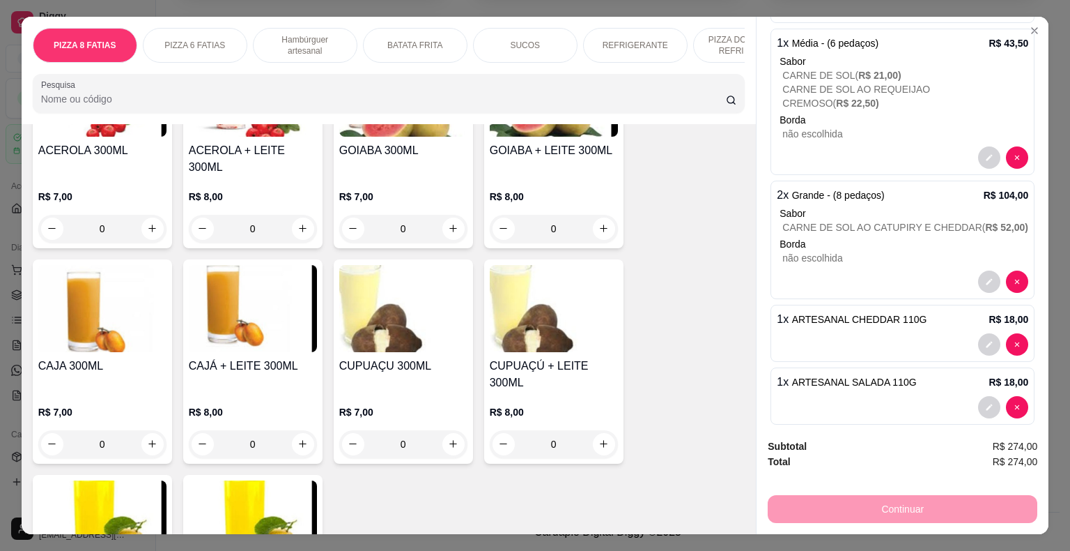
click at [560, 391] on div "R$ 8,00 0" at bounding box center [554, 424] width 128 height 67
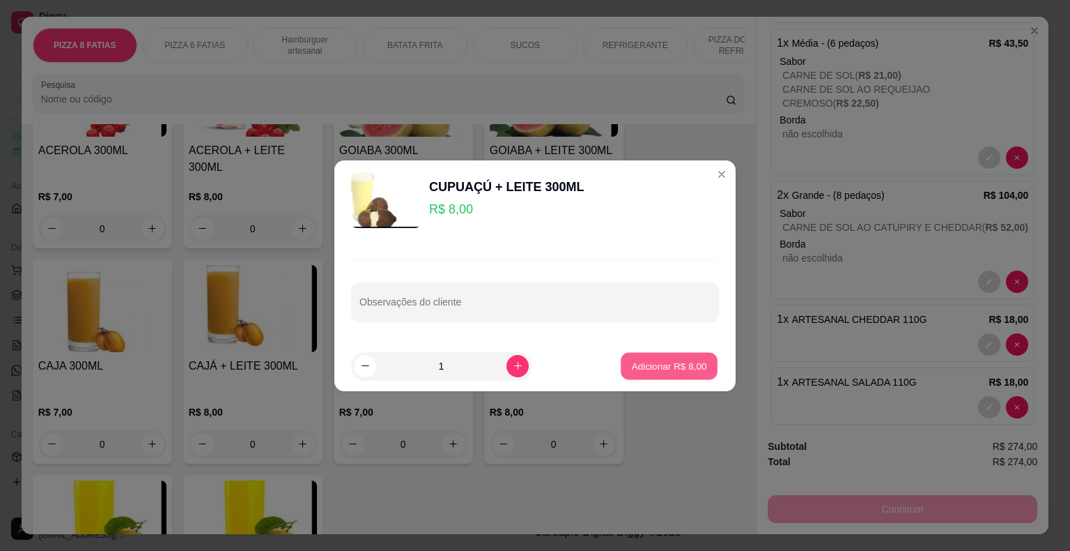
click at [671, 371] on p "Adicionar R$ 8,00" at bounding box center [668, 365] width 75 height 13
type input "1"
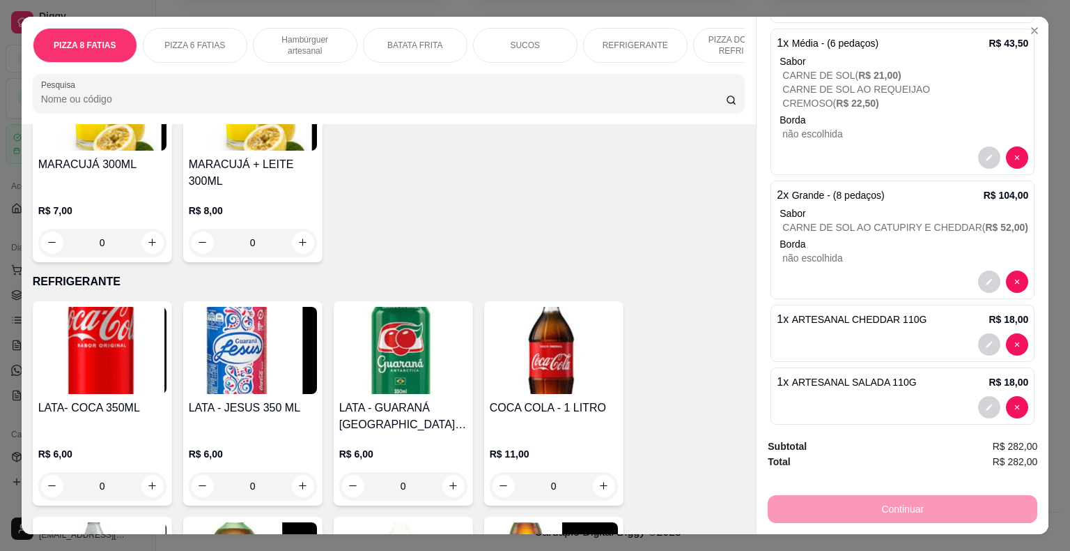
scroll to position [2408, 0]
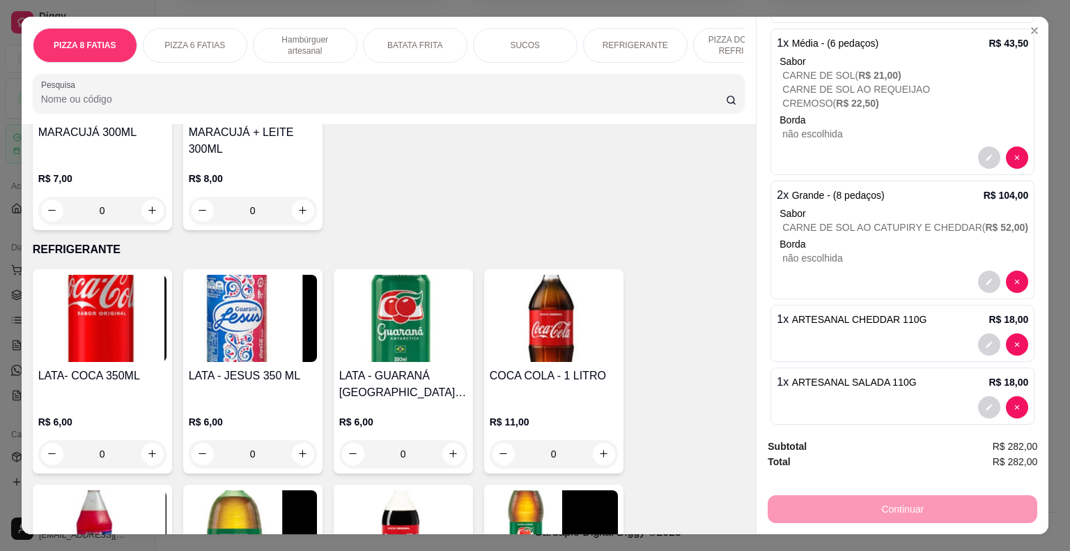
click at [401, 415] on p "R$ 6,00" at bounding box center [403, 422] width 128 height 14
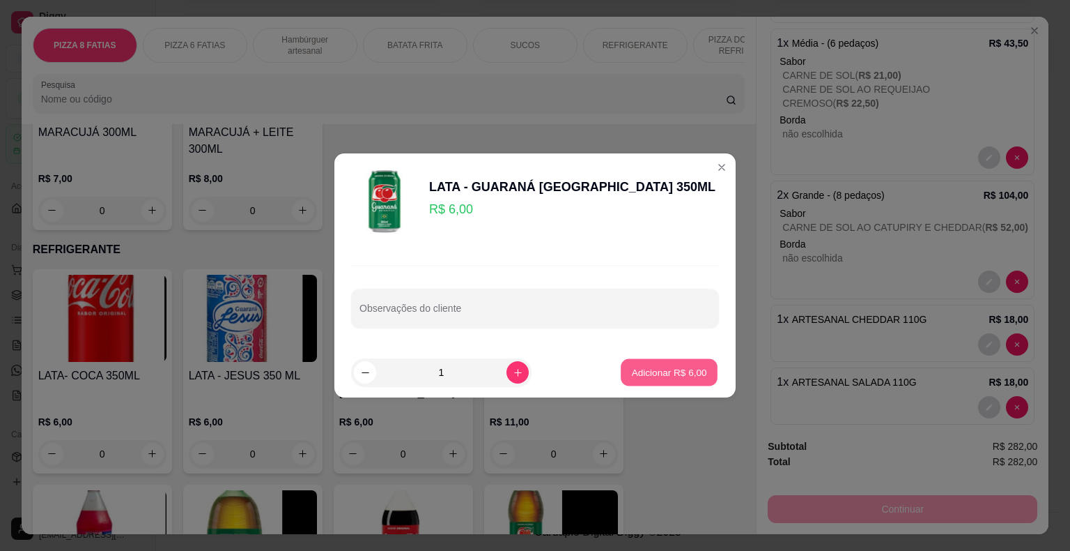
click at [682, 371] on p "Adicionar R$ 6,00" at bounding box center [668, 371] width 75 height 13
type input "1"
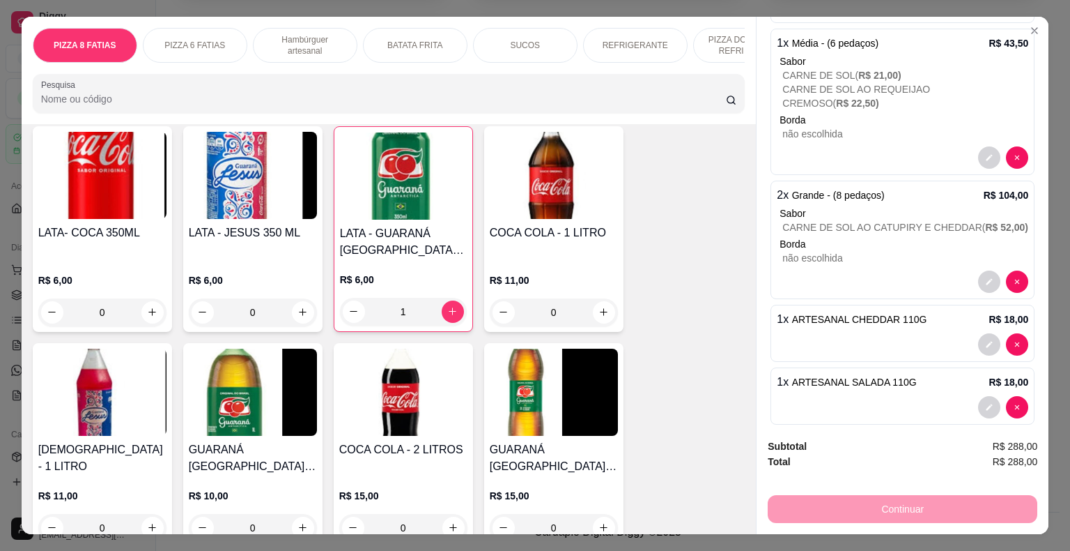
scroll to position [2587, 0]
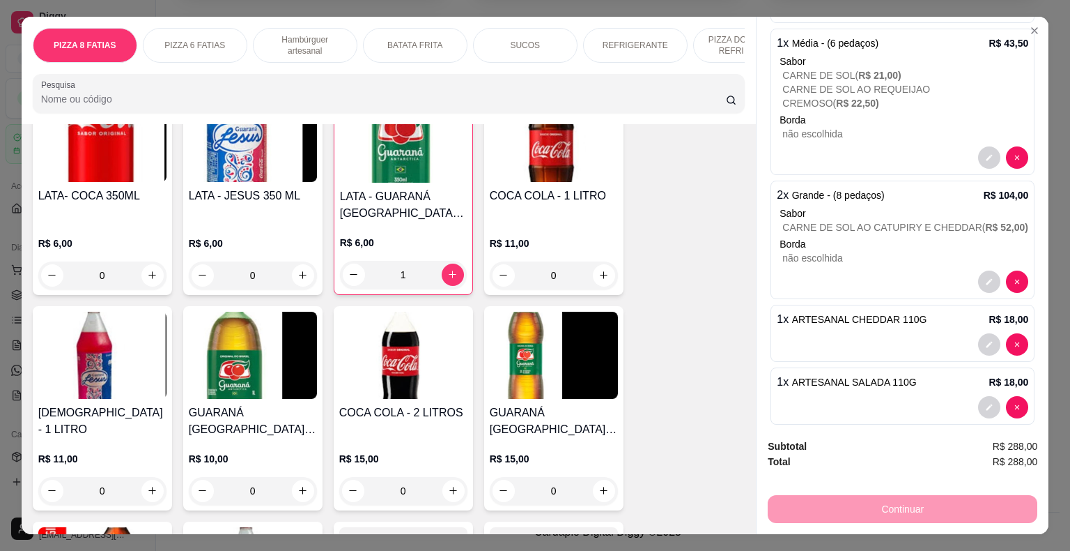
click at [561, 452] on p "R$ 15,00" at bounding box center [554, 459] width 128 height 14
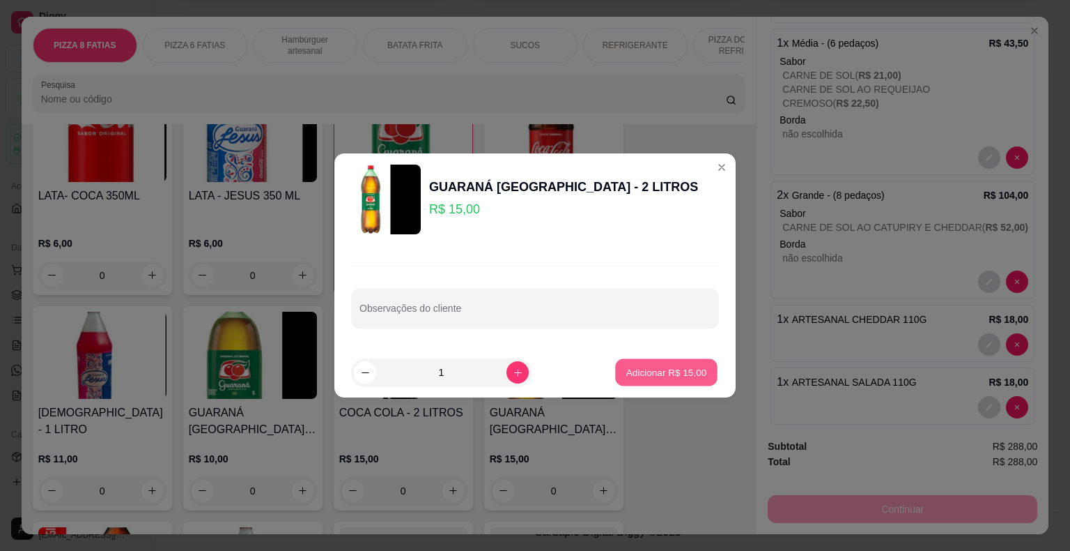
click at [652, 379] on button "Adicionar R$ 15,00" at bounding box center [666, 372] width 102 height 27
type input "1"
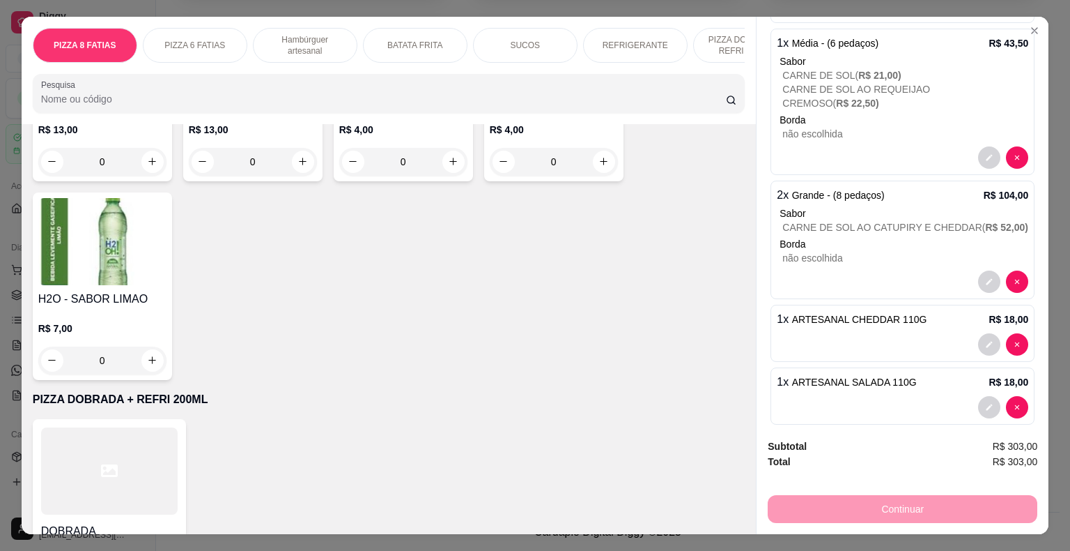
scroll to position [3149, 0]
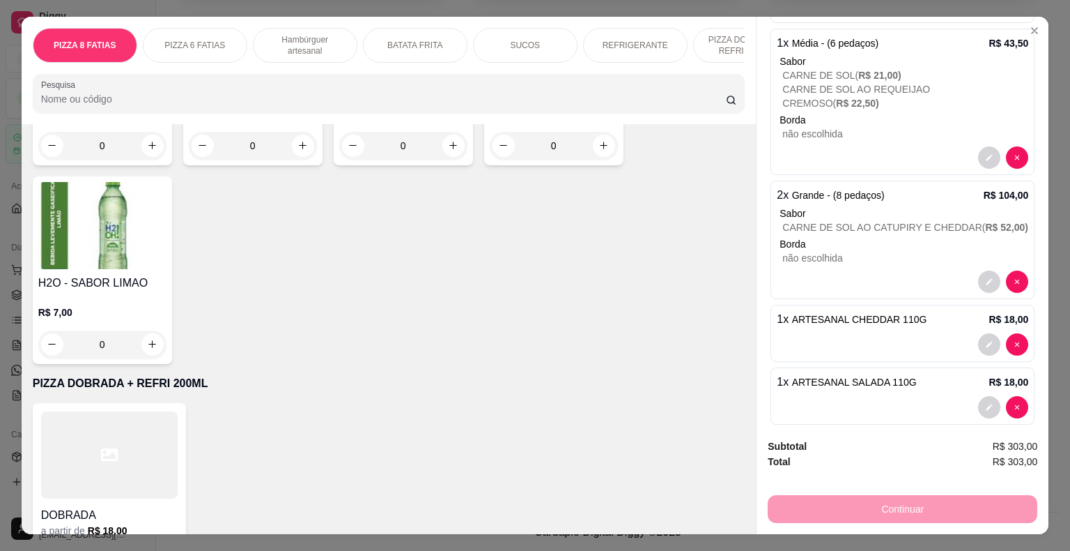
click at [103, 498] on div "DOBRADA" at bounding box center [109, 510] width 137 height 25
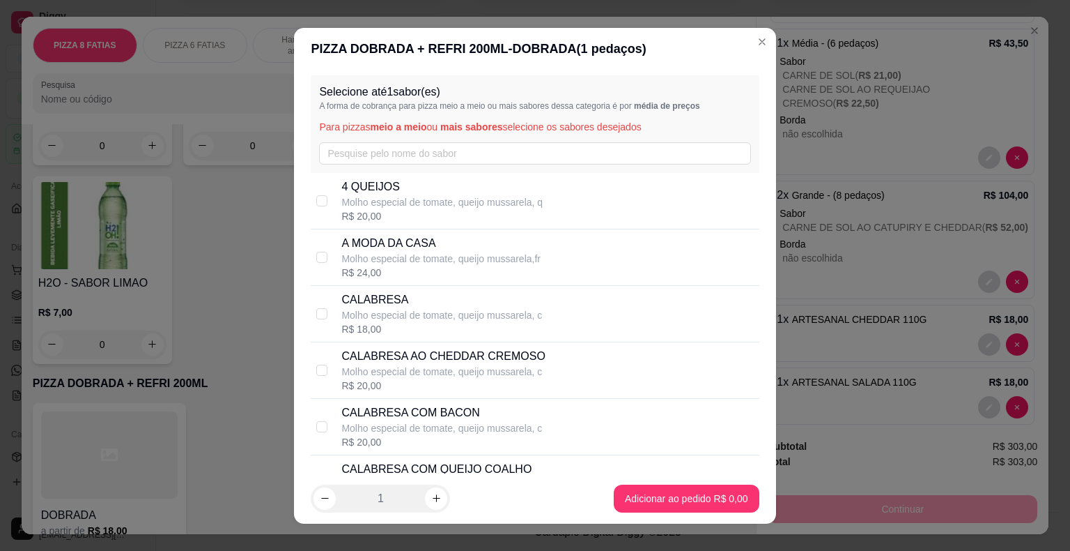
click at [383, 300] on p "CALABRESA" at bounding box center [441, 299] width 201 height 17
click at [419, 355] on p "CALABRESA AO CHEDDAR CREMOSO" at bounding box center [443, 356] width 204 height 17
checkbox input "false"
checkbox input "true"
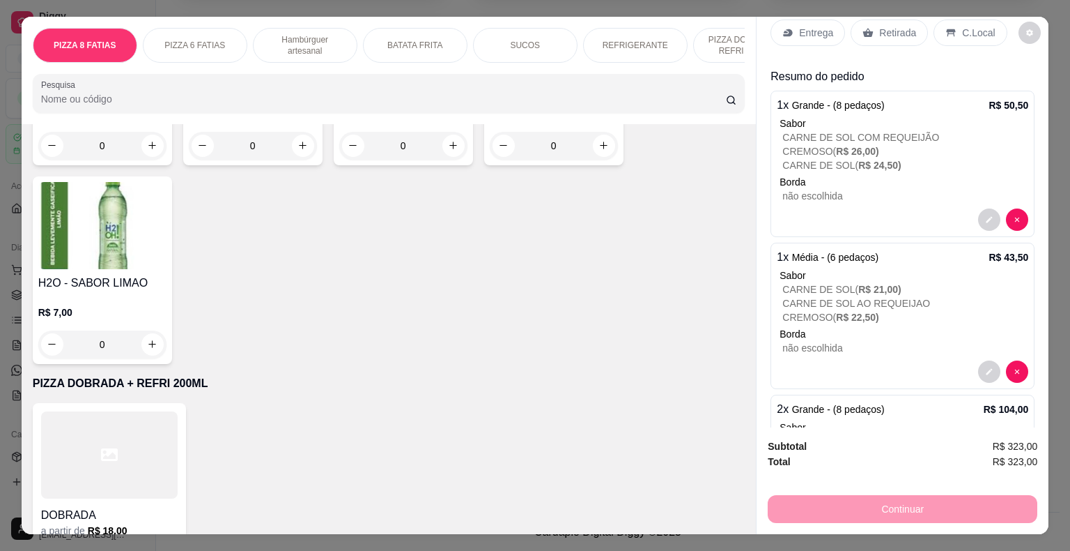
scroll to position [0, 0]
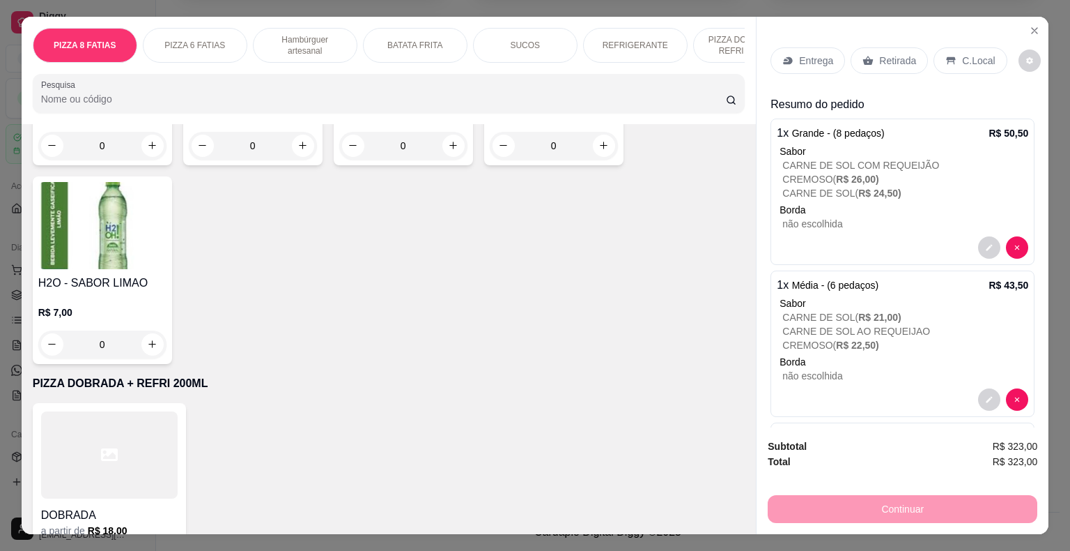
click at [888, 56] on p "Retirada" at bounding box center [897, 61] width 37 height 14
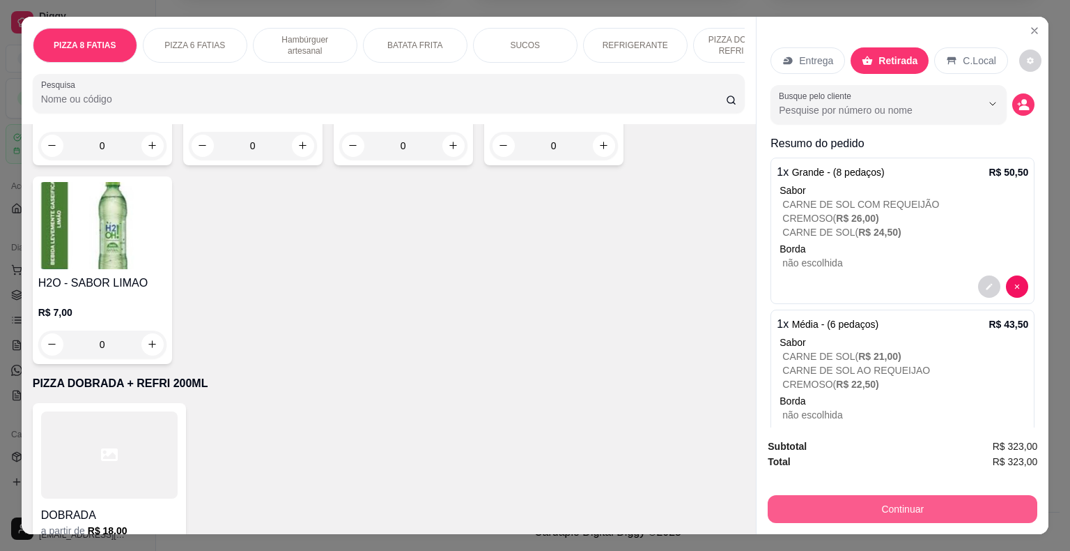
click at [914, 500] on button "Continuar" at bounding box center [903, 509] width 270 height 28
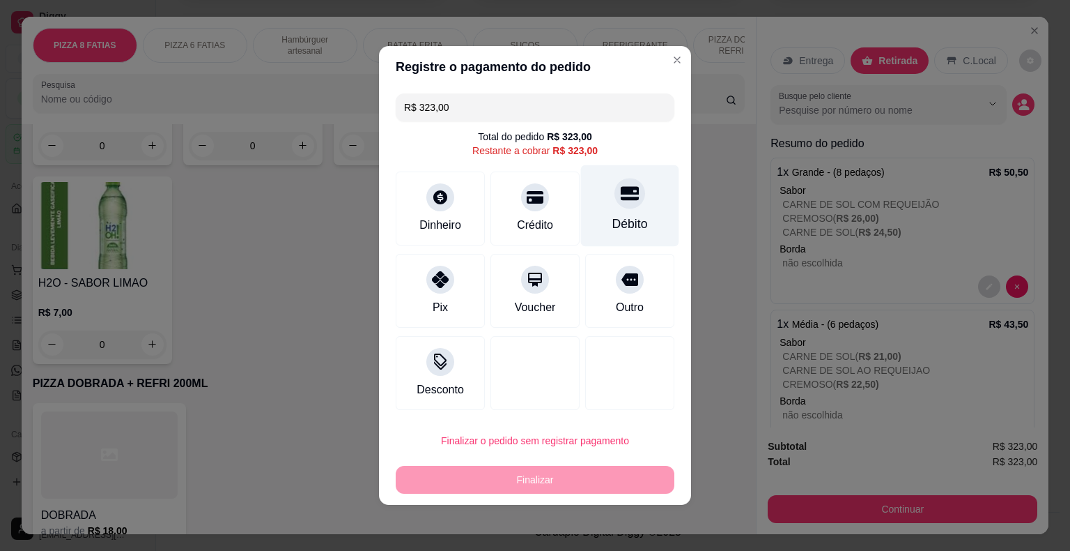
click at [617, 219] on div "Débito" at bounding box center [631, 224] width 36 height 18
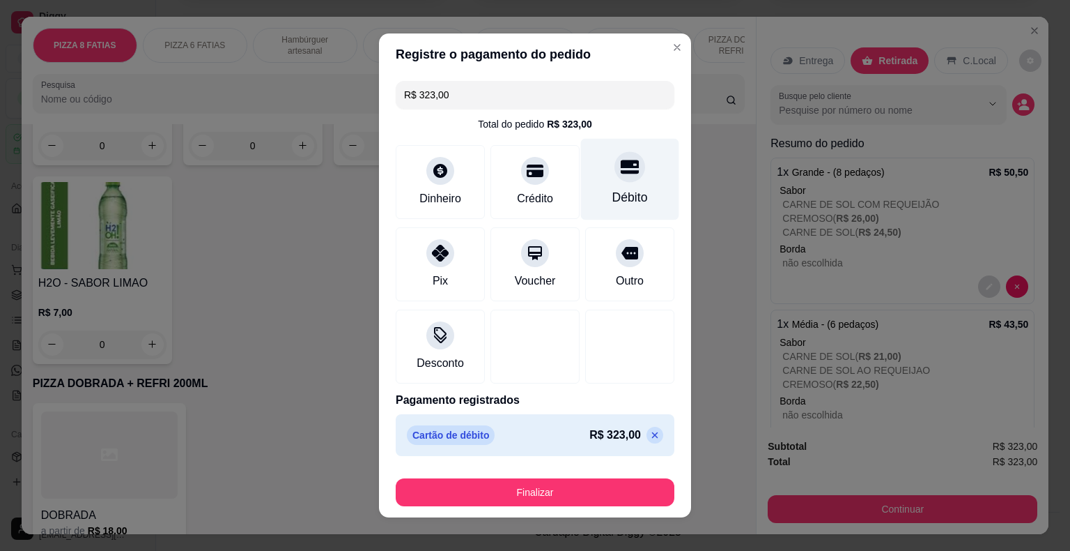
type input "R$ 0,00"
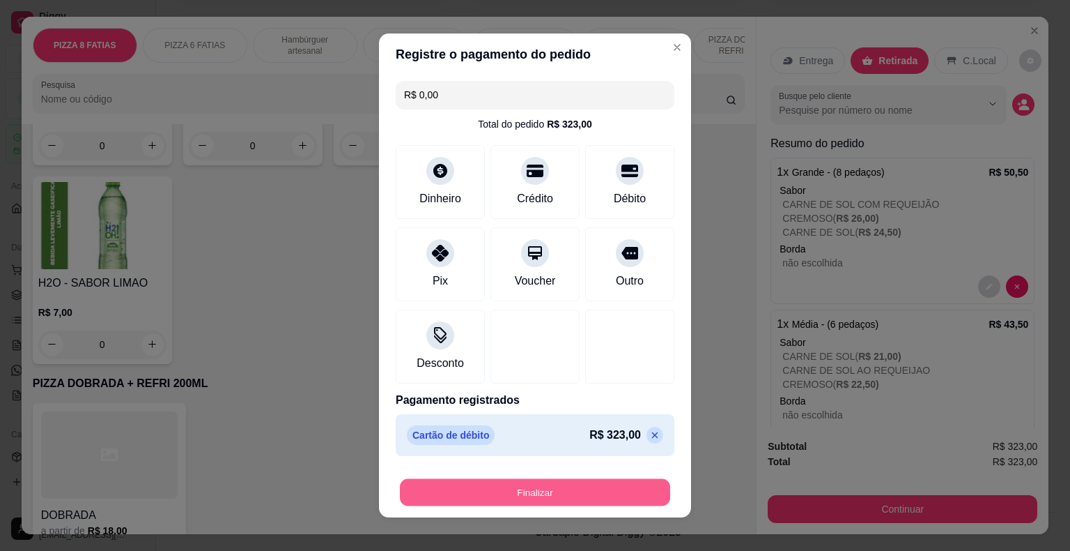
click at [538, 493] on button "Finalizar" at bounding box center [535, 492] width 270 height 27
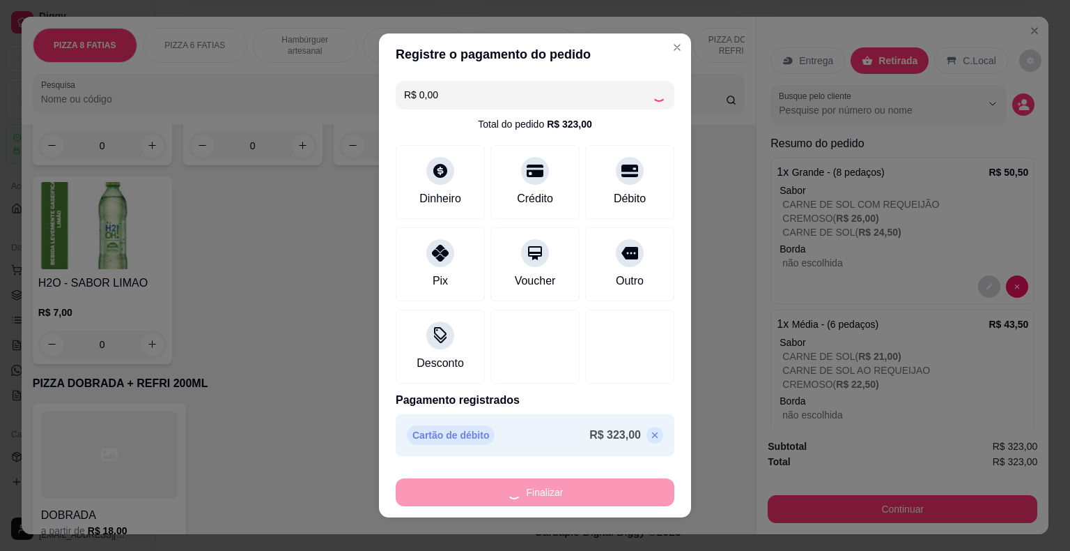
type input "0"
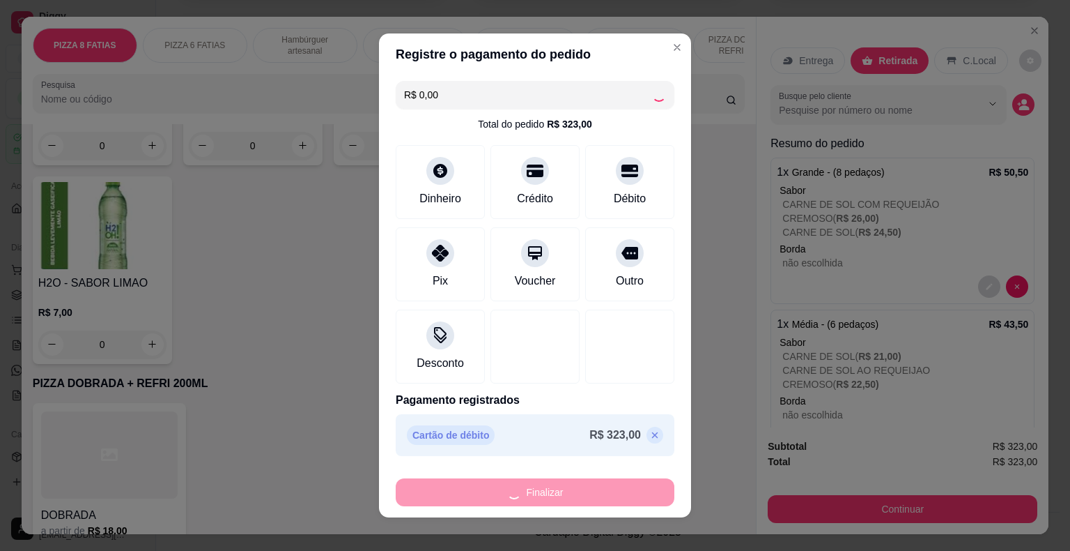
type input "0"
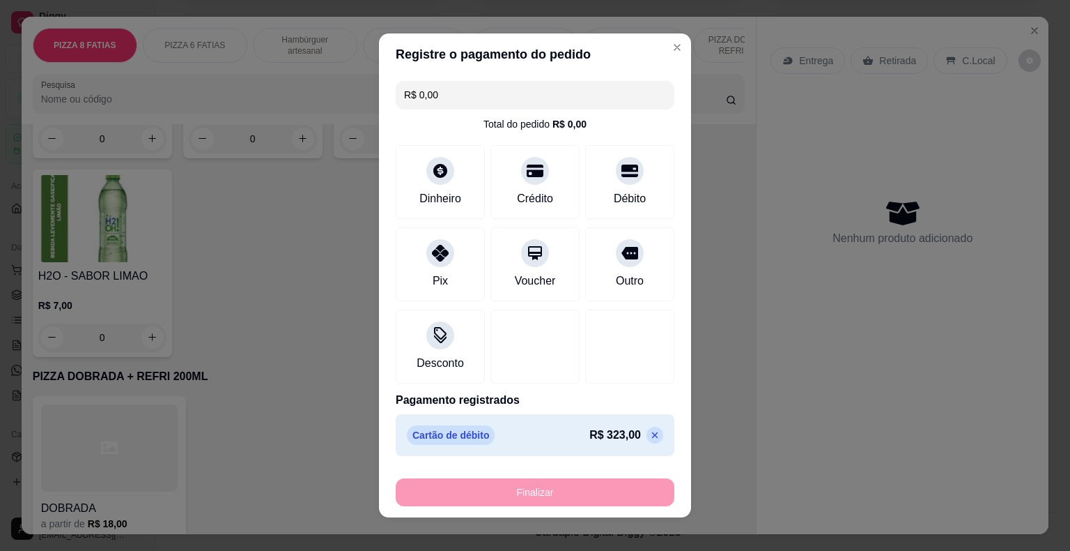
type input "-R$ 323,00"
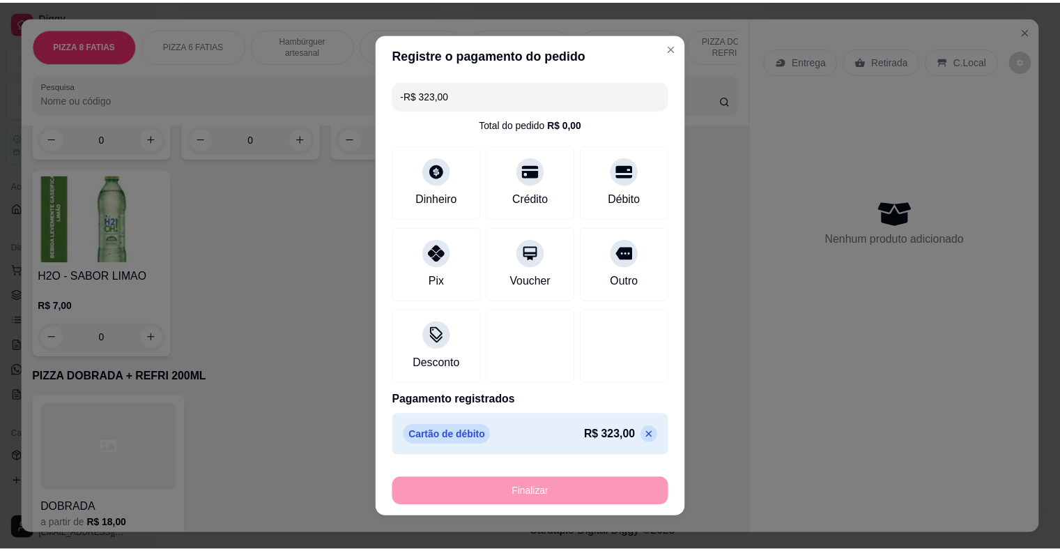
scroll to position [3143, 0]
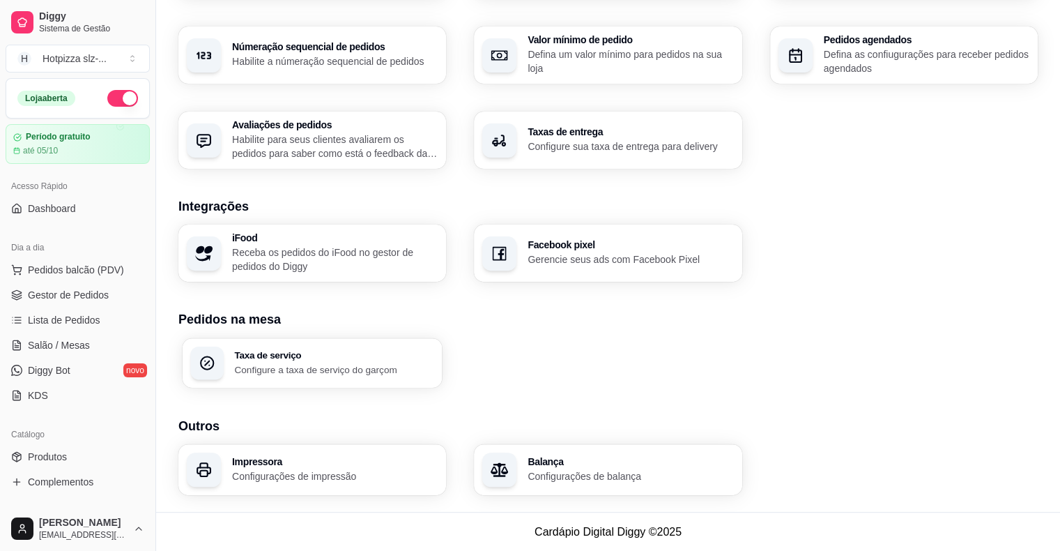
click at [334, 363] on p "Configure a taxa de serviço do garçom" at bounding box center [333, 368] width 199 height 13
click at [59, 322] on span "Lista de Pedidos" at bounding box center [64, 320] width 72 height 14
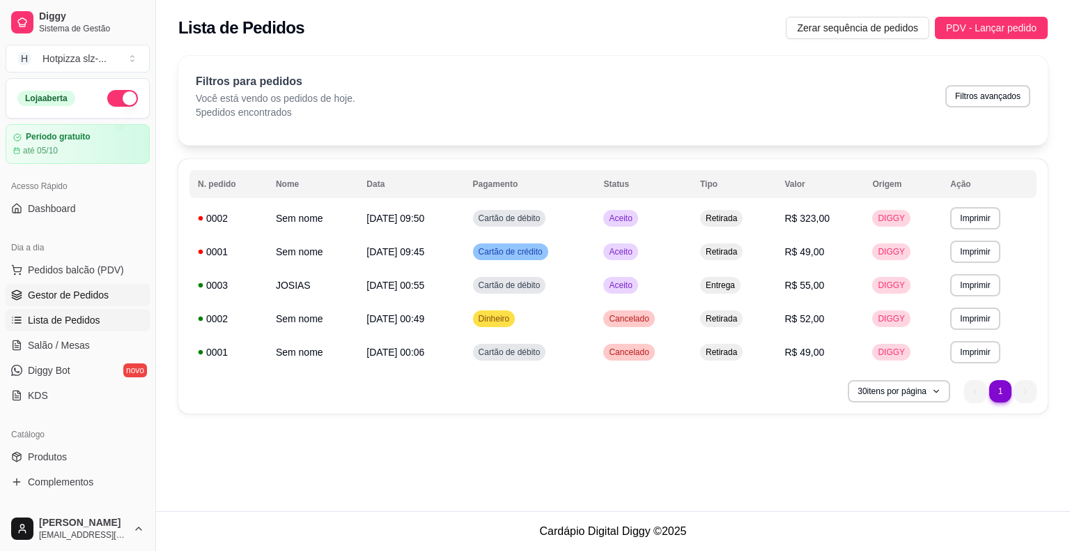
click at [89, 288] on span "Gestor de Pedidos" at bounding box center [68, 295] width 81 height 14
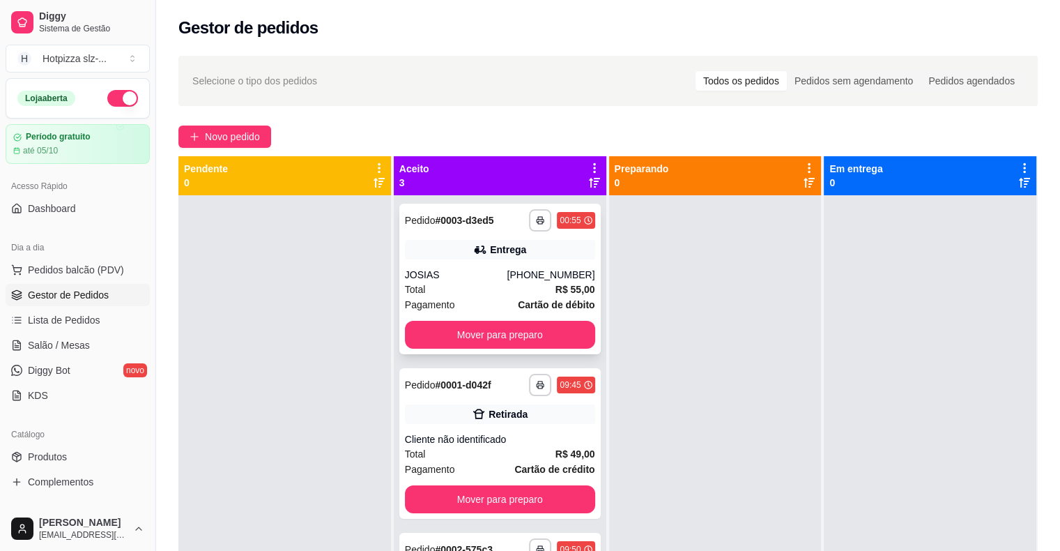
click at [468, 271] on div "JOSIAS" at bounding box center [456, 275] width 102 height 14
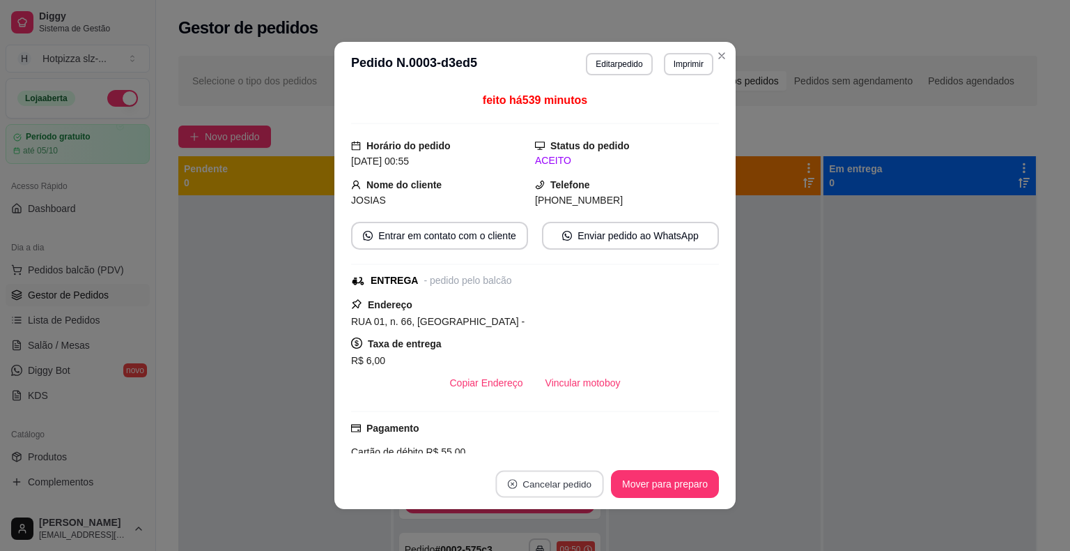
click at [532, 484] on button "Cancelar pedido" at bounding box center [549, 483] width 108 height 27
click at [568, 456] on button "Sim" at bounding box center [583, 449] width 54 height 27
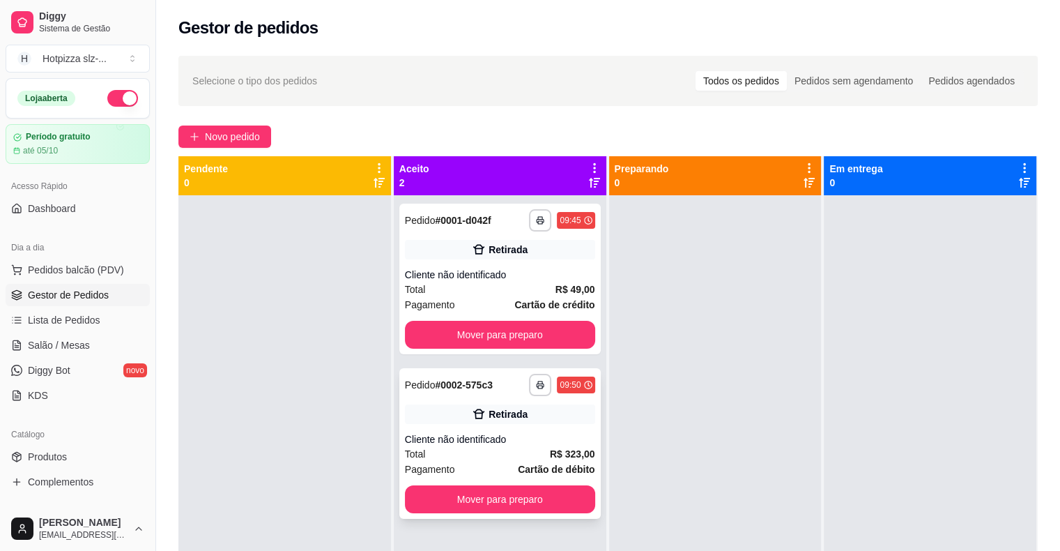
click at [528, 431] on div "**********" at bounding box center [499, 443] width 201 height 151
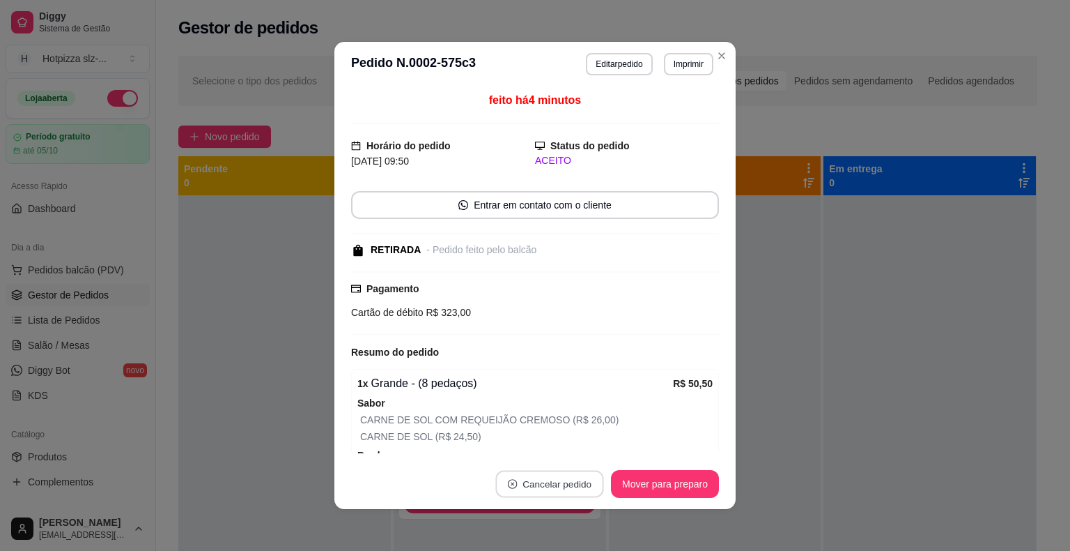
click at [545, 482] on button "Cancelar pedido" at bounding box center [549, 483] width 108 height 27
click at [583, 447] on button "Sim" at bounding box center [583, 449] width 54 height 27
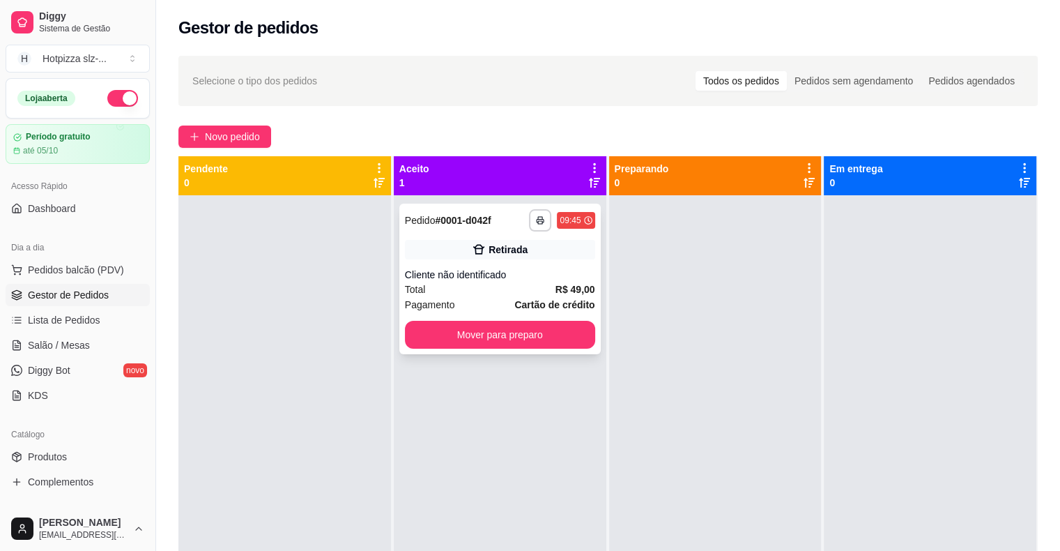
click at [494, 275] on div "Cliente não identificado" at bounding box center [500, 275] width 190 height 14
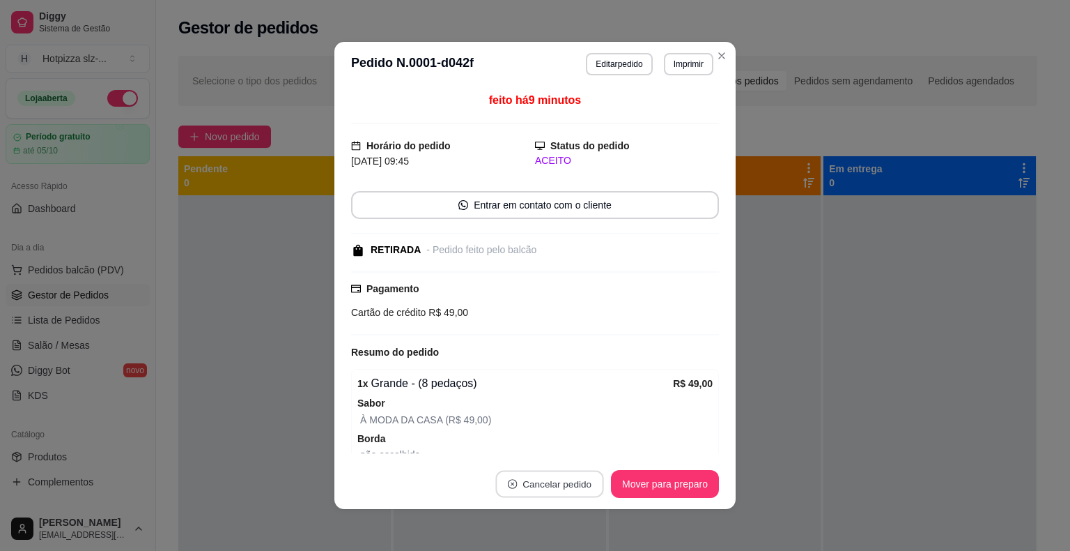
click at [568, 489] on button "Cancelar pedido" at bounding box center [549, 483] width 108 height 27
click at [574, 448] on button "Sim" at bounding box center [583, 449] width 54 height 27
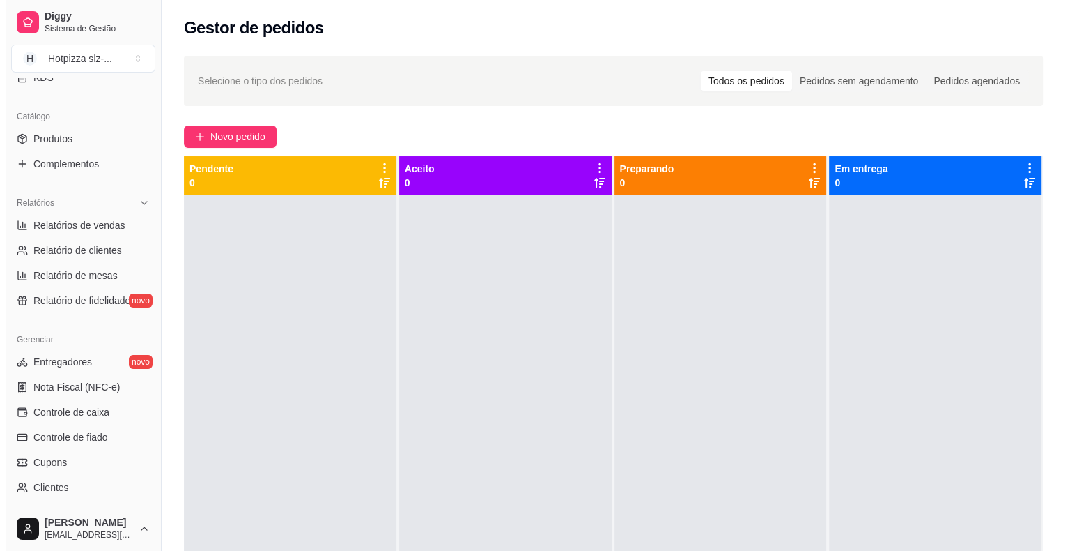
scroll to position [319, 0]
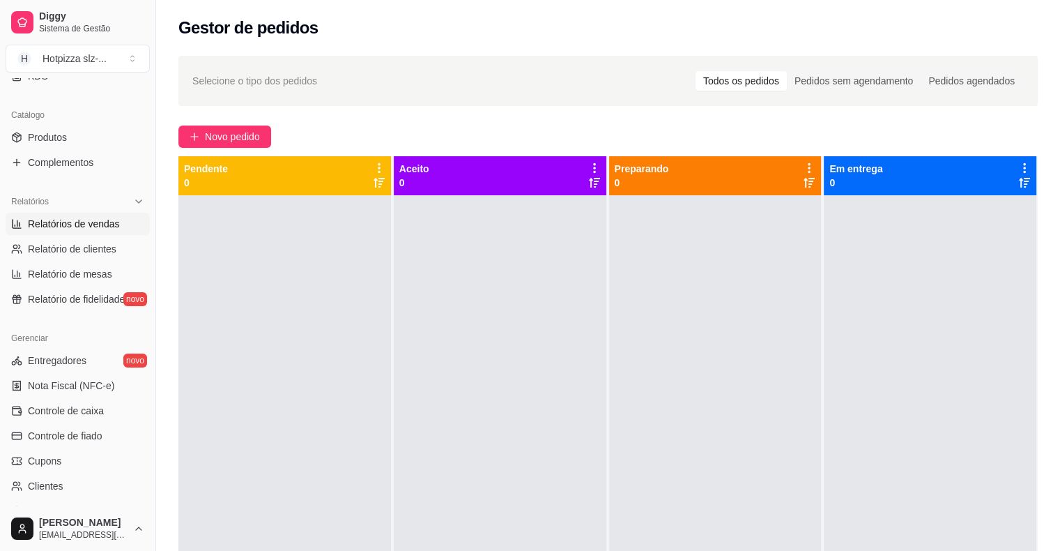
click at [81, 227] on span "Relatórios de vendas" at bounding box center [74, 224] width 92 height 14
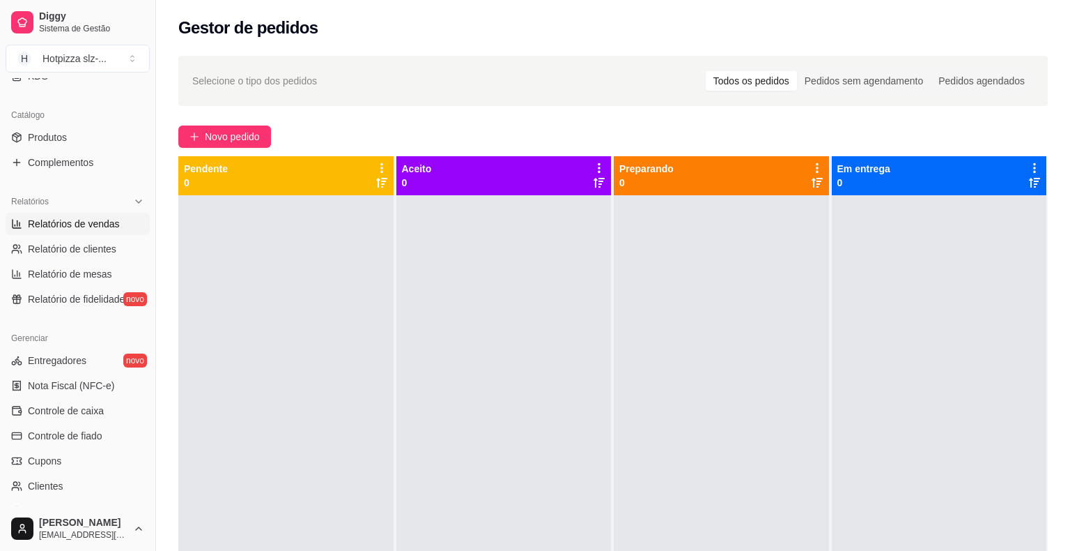
select select "ALL"
select select "0"
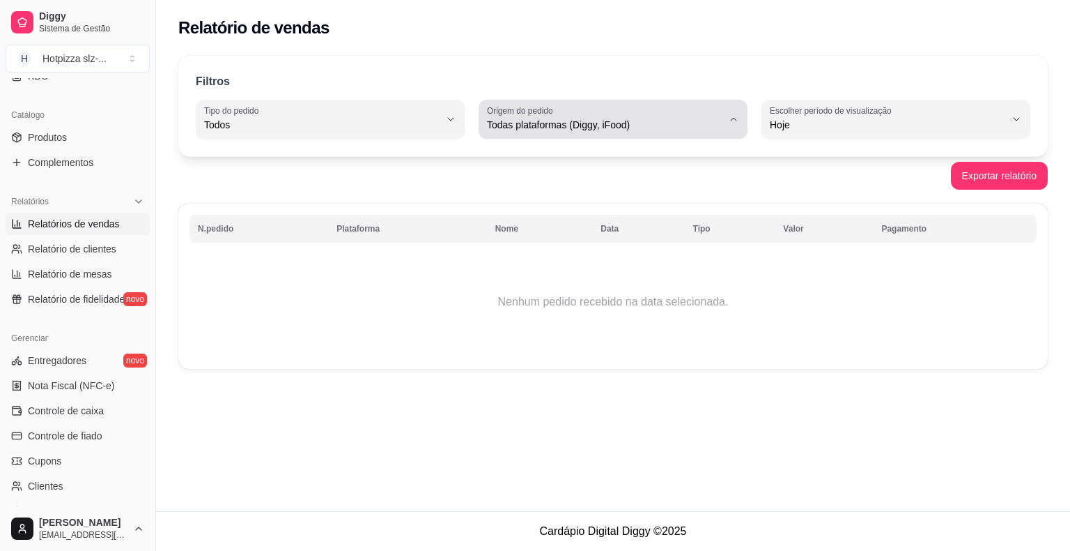
click at [734, 119] on icon "button" at bounding box center [733, 119] width 11 height 11
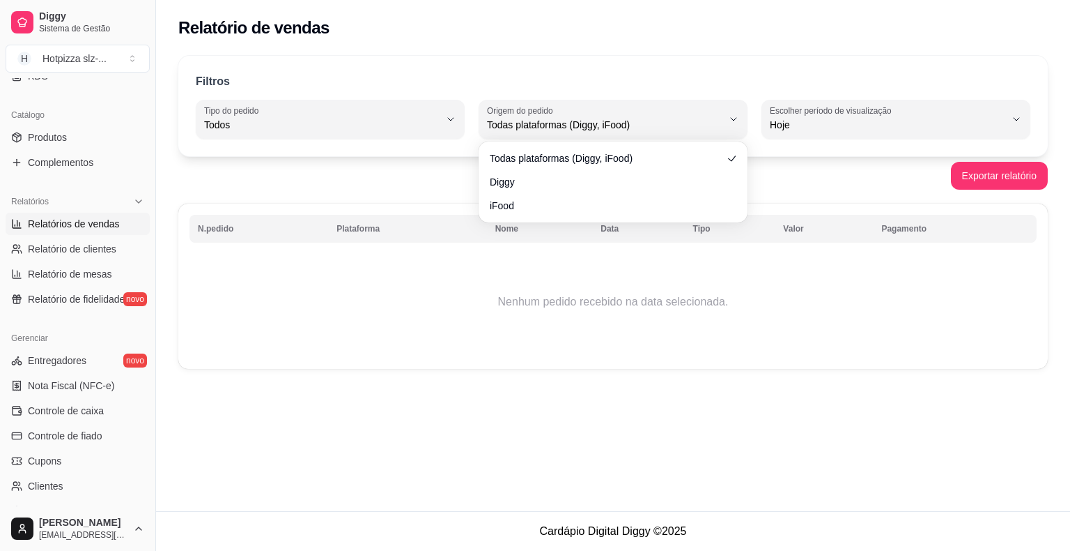
click at [755, 181] on div "Exportar relatório" at bounding box center [613, 176] width 870 height 28
click at [150, 311] on button "Toggle Sidebar" at bounding box center [155, 275] width 11 height 551
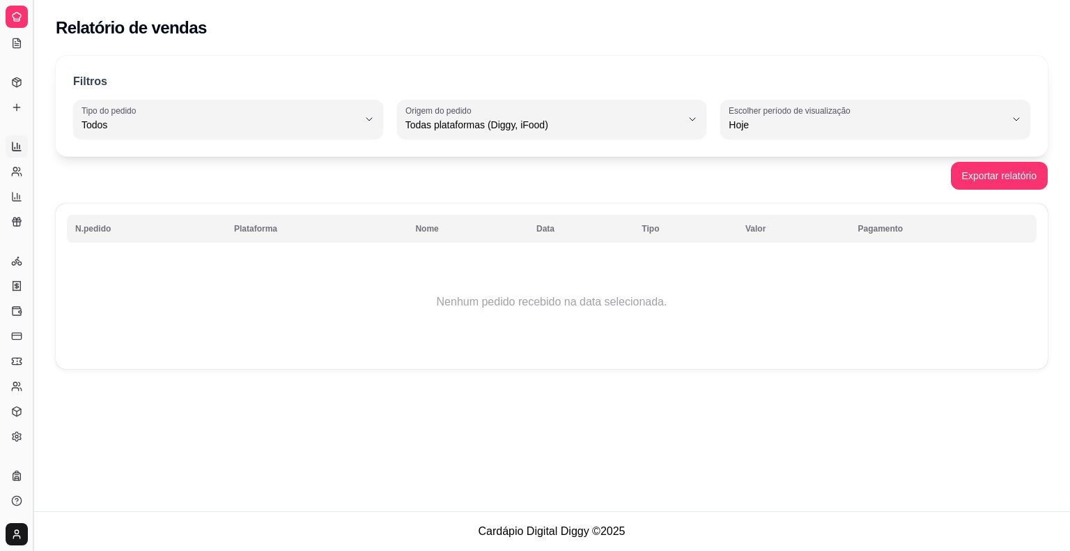
scroll to position [171, 0]
click at [31, 118] on button "Toggle Sidebar" at bounding box center [32, 275] width 11 height 551
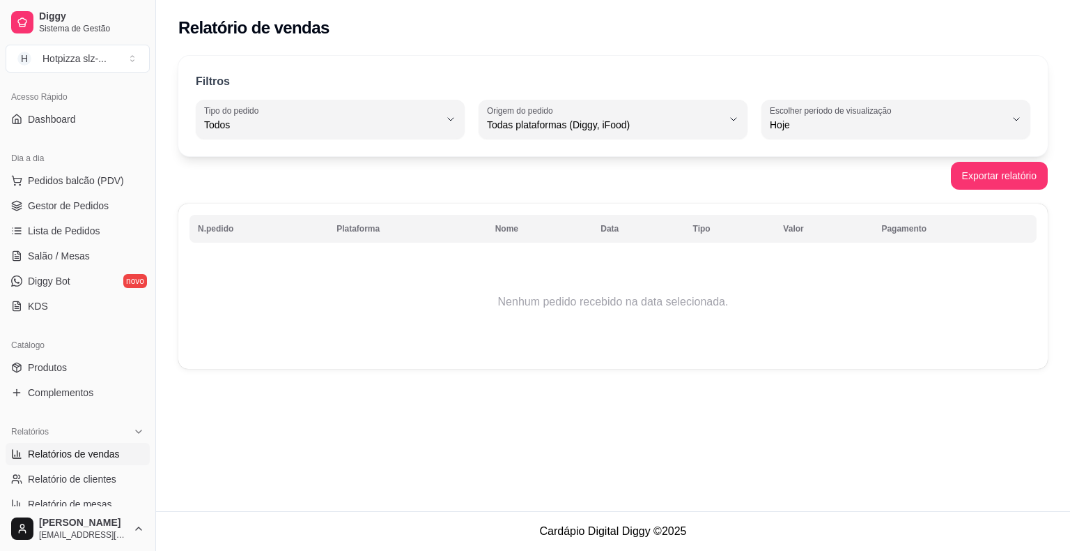
scroll to position [0, 0]
